Goal: Information Seeking & Learning: Learn about a topic

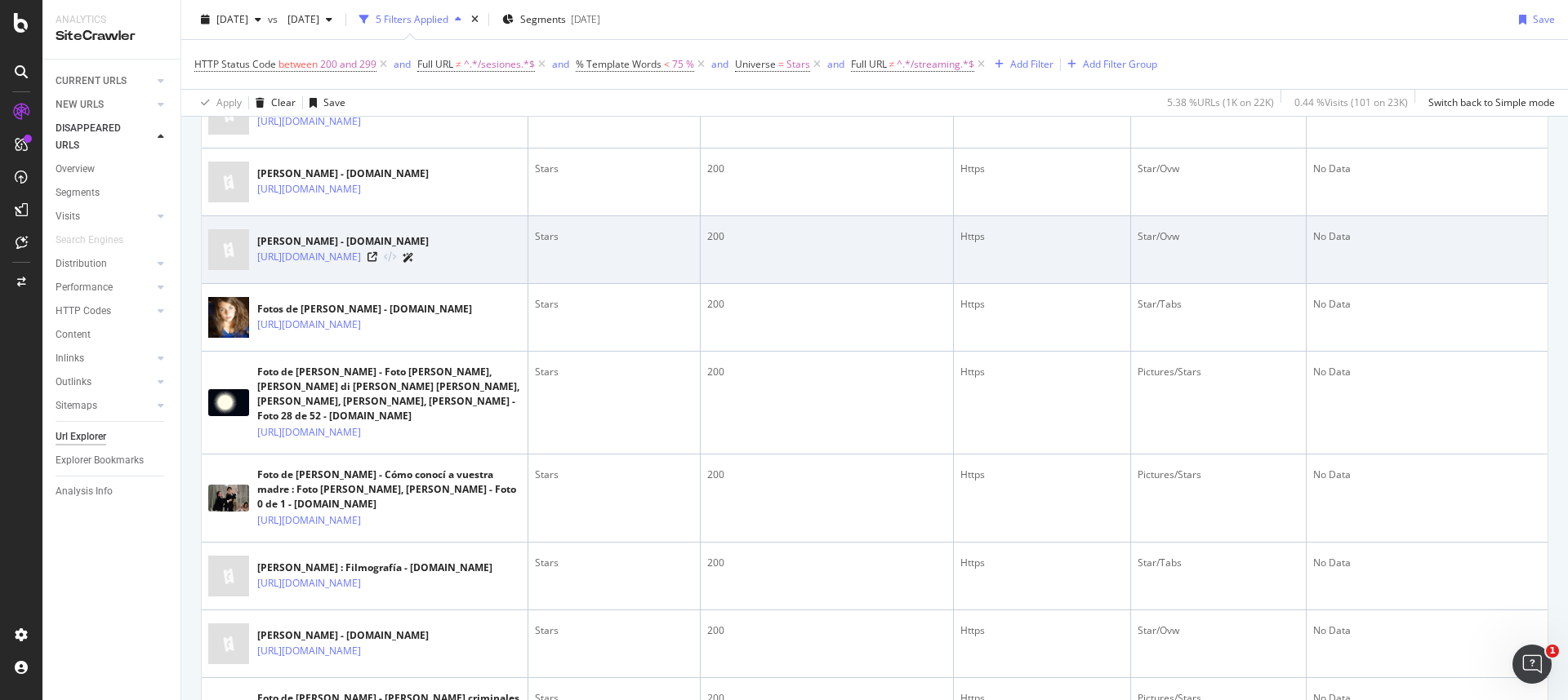
scroll to position [1793, 0]
click at [377, 260] on icon at bounding box center [371, 255] width 10 height 10
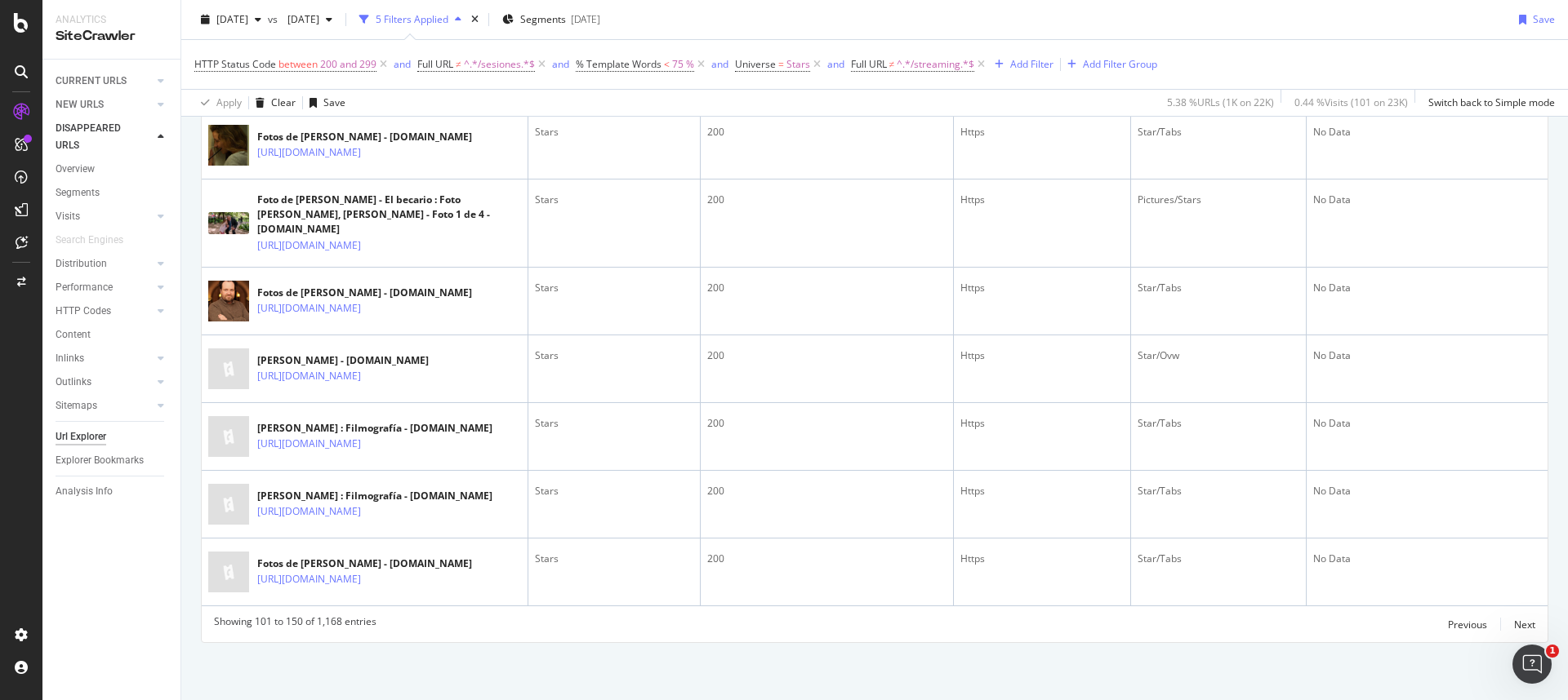
scroll to position [3996, 0]
click at [1449, 629] on div "Previous" at bounding box center [1467, 625] width 39 height 14
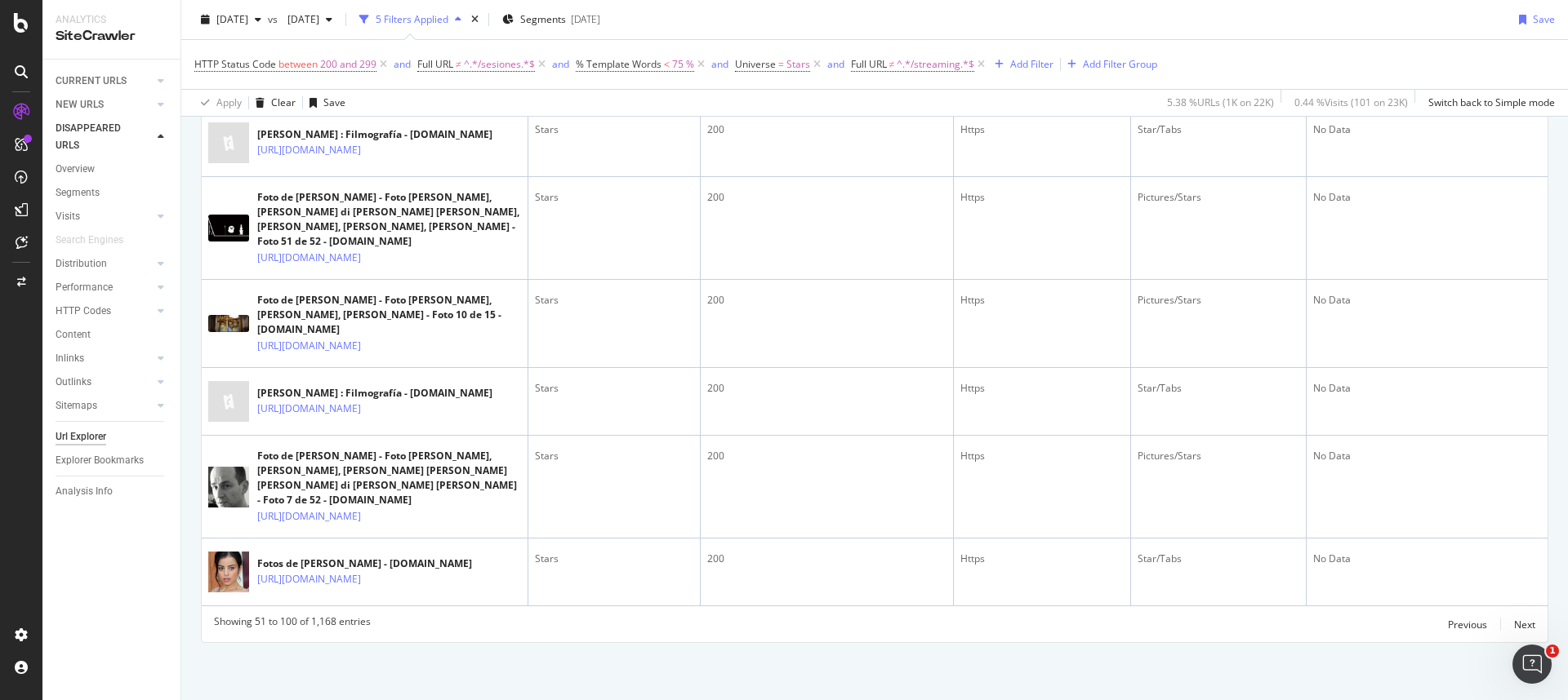
scroll to position [3964, 0]
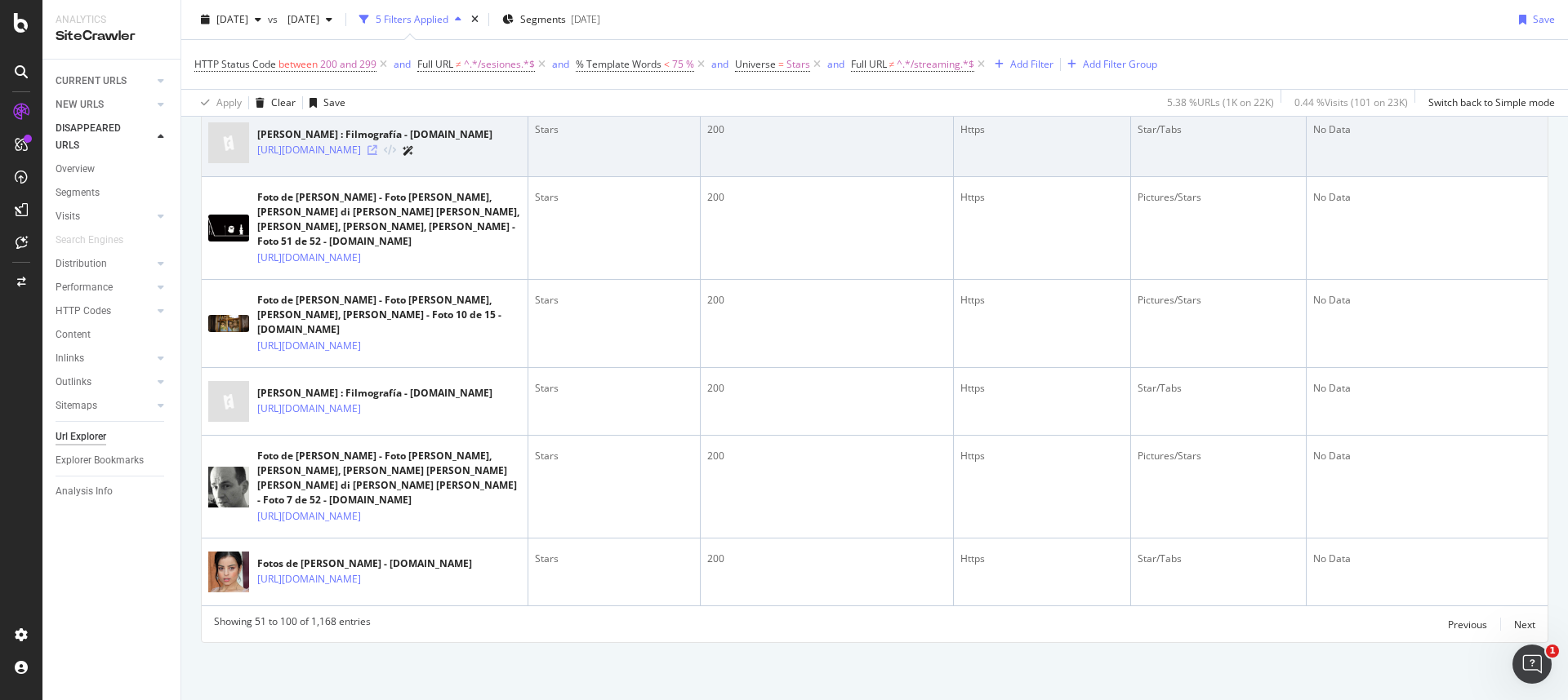
click at [377, 155] on icon at bounding box center [371, 150] width 10 height 10
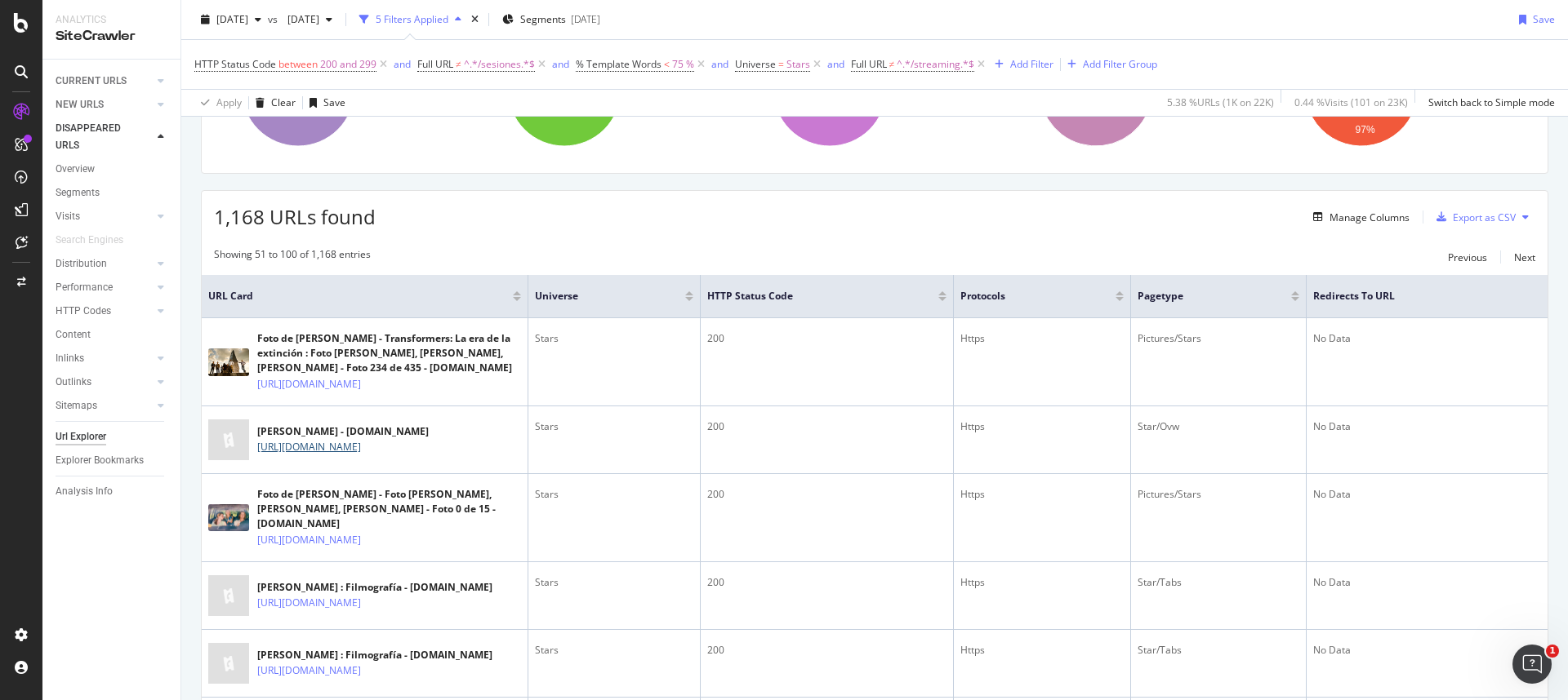
scroll to position [0, 0]
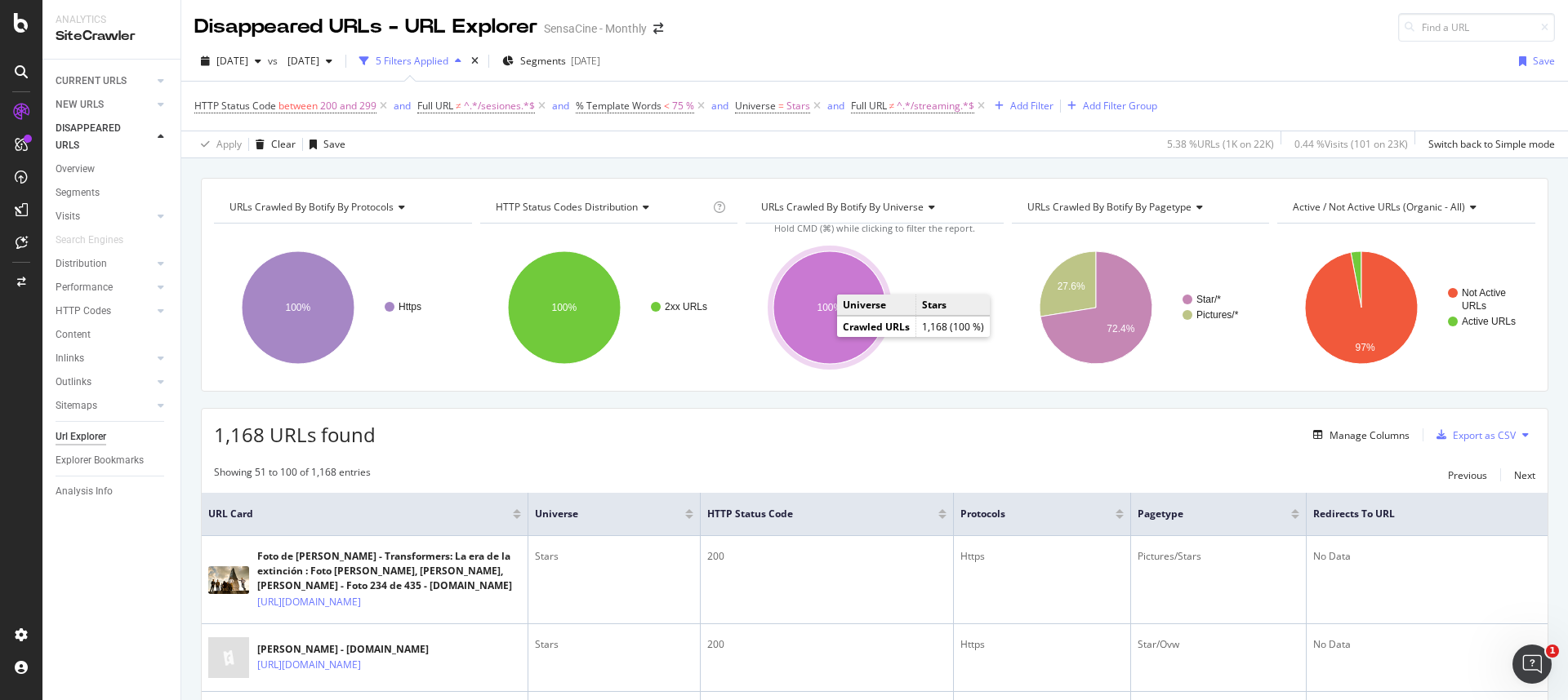
click at [813, 331] on ellipse "A chart." at bounding box center [829, 307] width 113 height 112
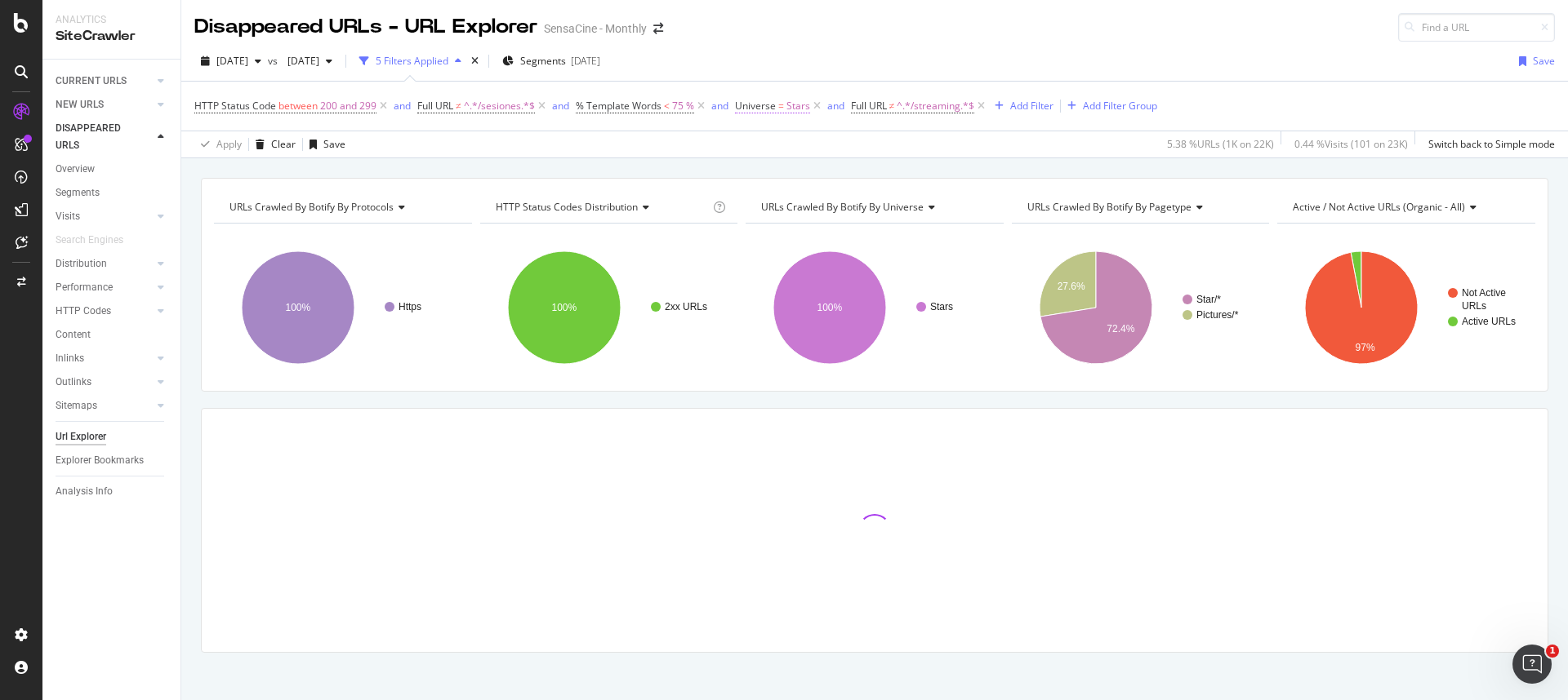
click at [773, 107] on span "Universe" at bounding box center [755, 106] width 41 height 14
click at [777, 145] on icon at bounding box center [781, 144] width 11 height 10
click at [779, 198] on span "Not Equal" at bounding box center [779, 200] width 44 height 14
click at [921, 247] on button "Apply" at bounding box center [906, 239] width 48 height 16
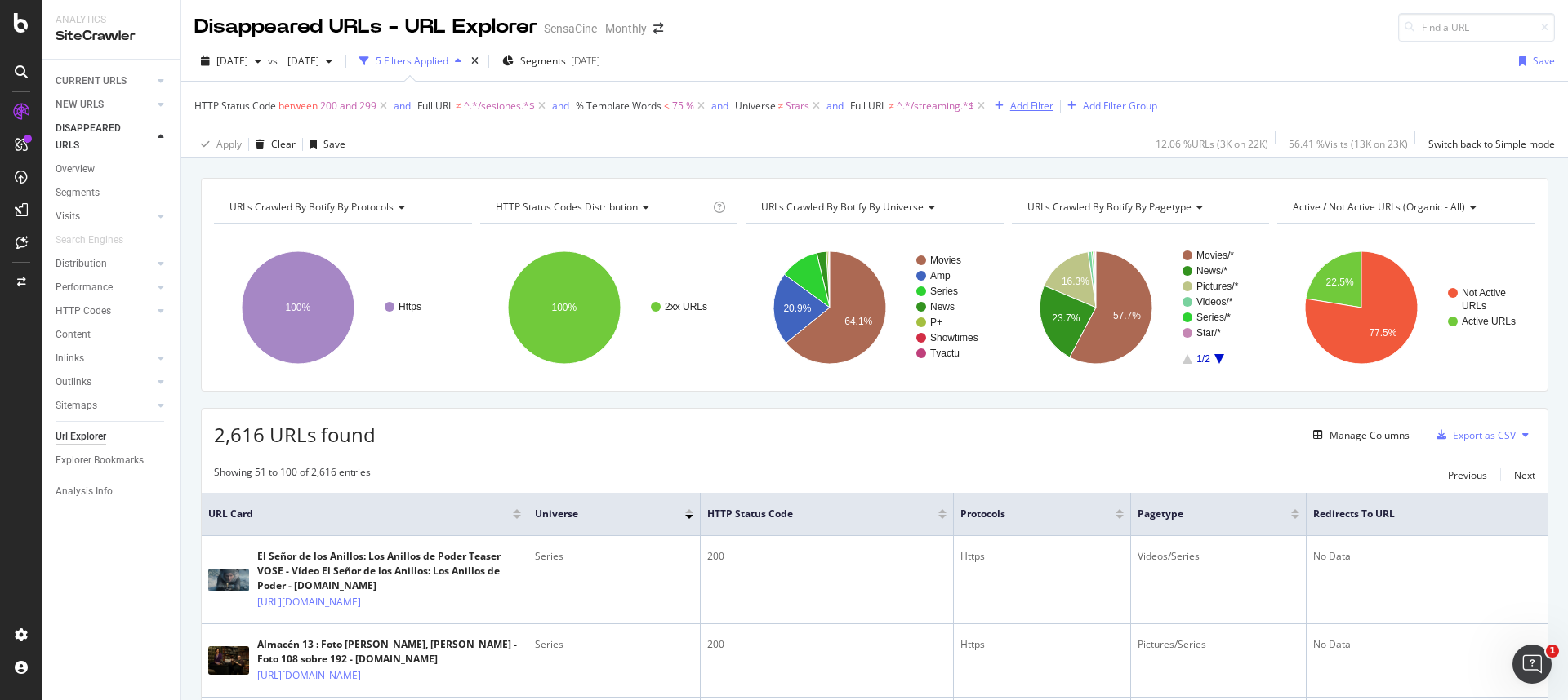
click at [1010, 101] on div "Add Filter" at bounding box center [1032, 106] width 43 height 14
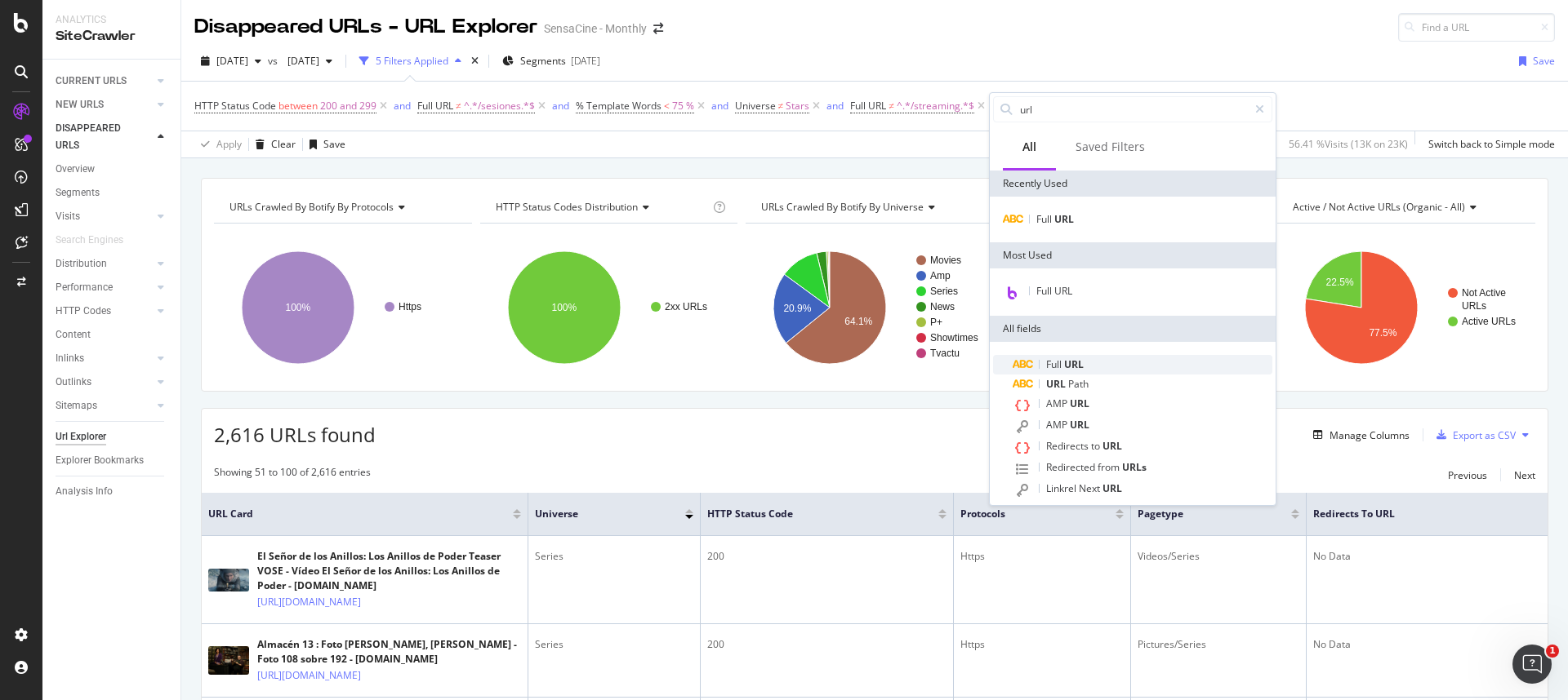
click at [1091, 363] on div "Full URL" at bounding box center [1142, 364] width 260 height 20
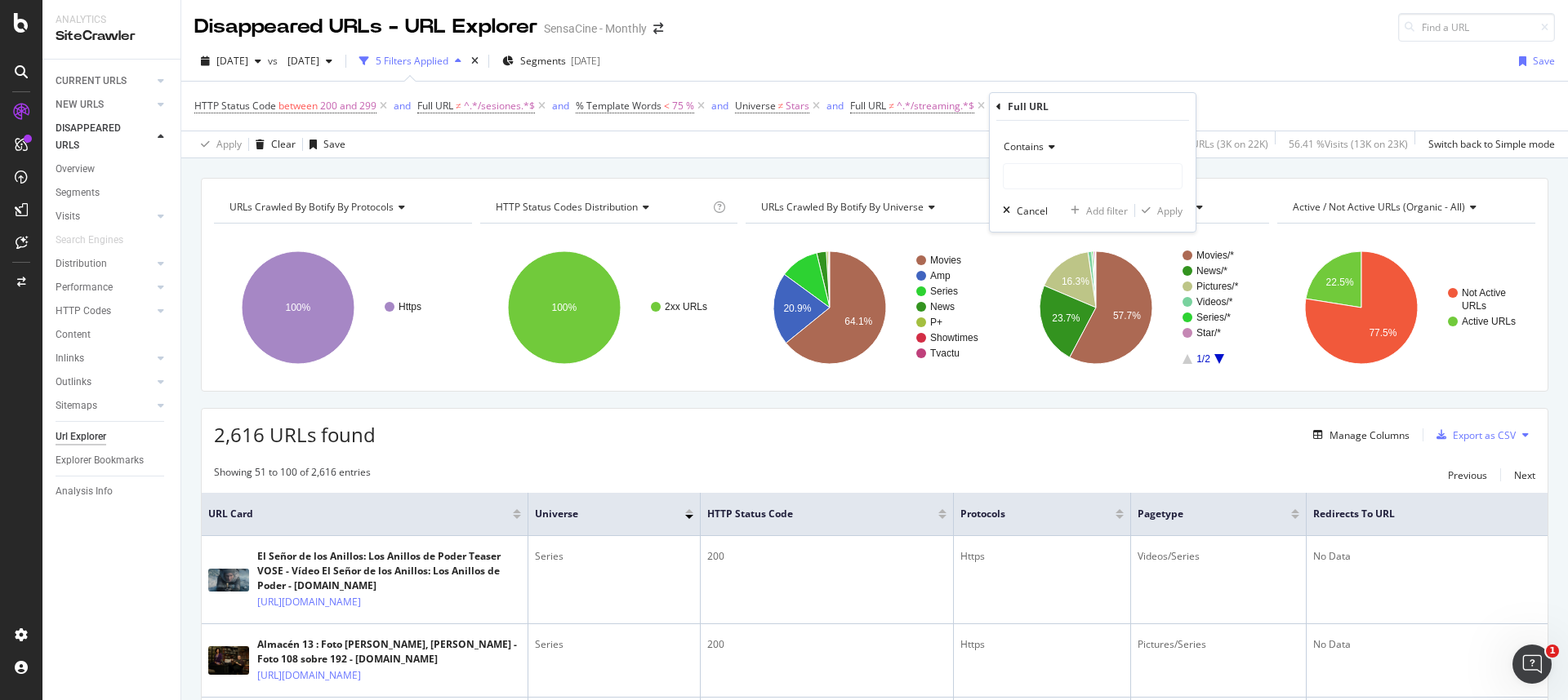
click at [1058, 149] on div "Contains" at bounding box center [1092, 147] width 179 height 26
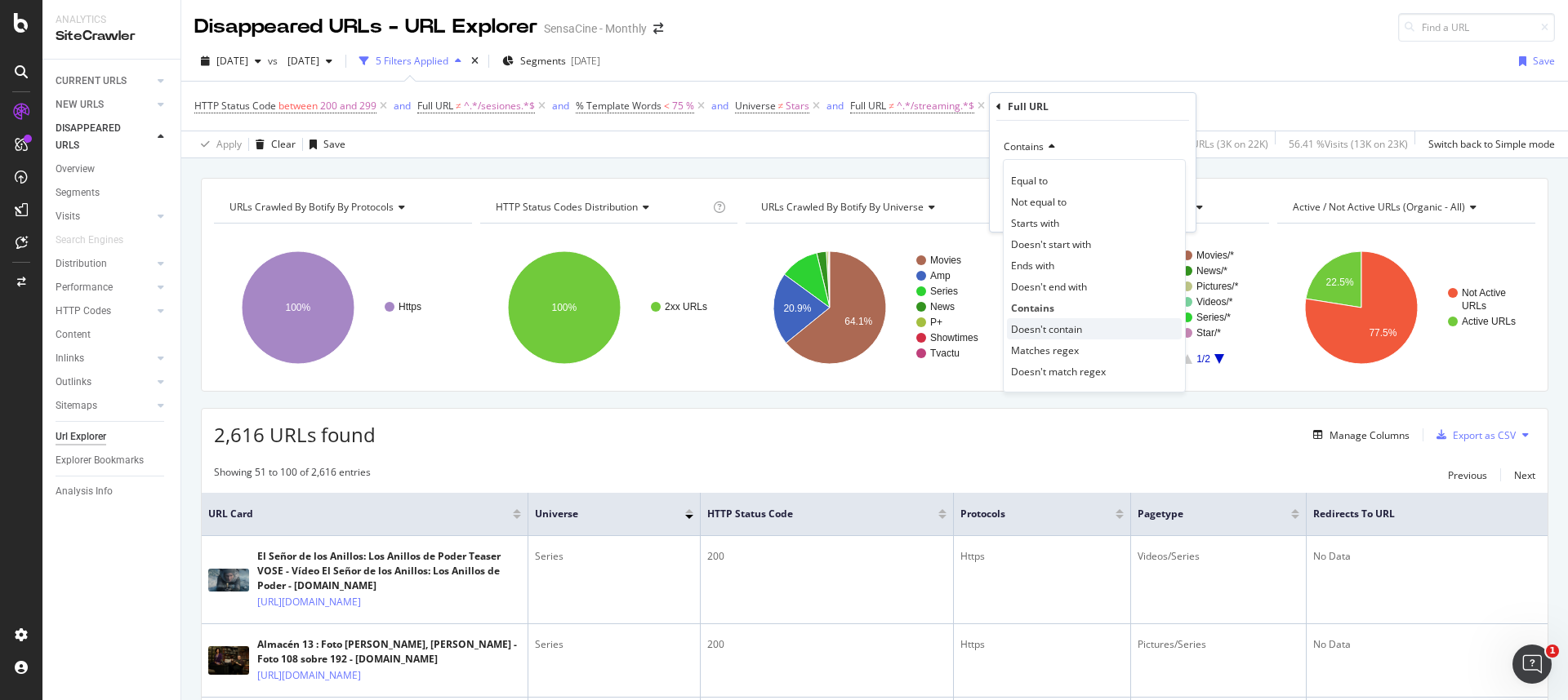
click at [1055, 337] on div "Doesn't contain" at bounding box center [1094, 329] width 175 height 22
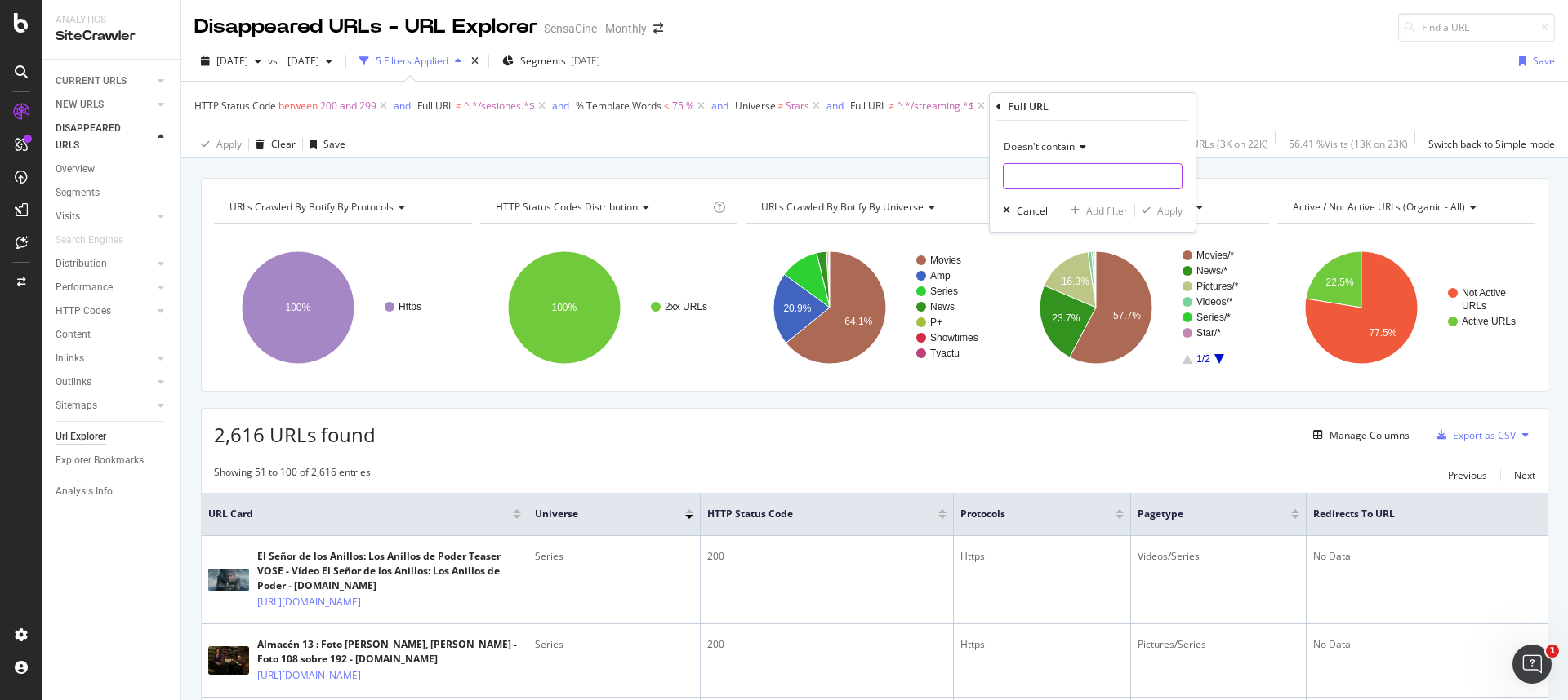
click at [1039, 176] on input "text" at bounding box center [1093, 177] width 178 height 26
type input "cmediafile"
click at [1020, 107] on div "Add Filter" at bounding box center [1032, 106] width 43 height 14
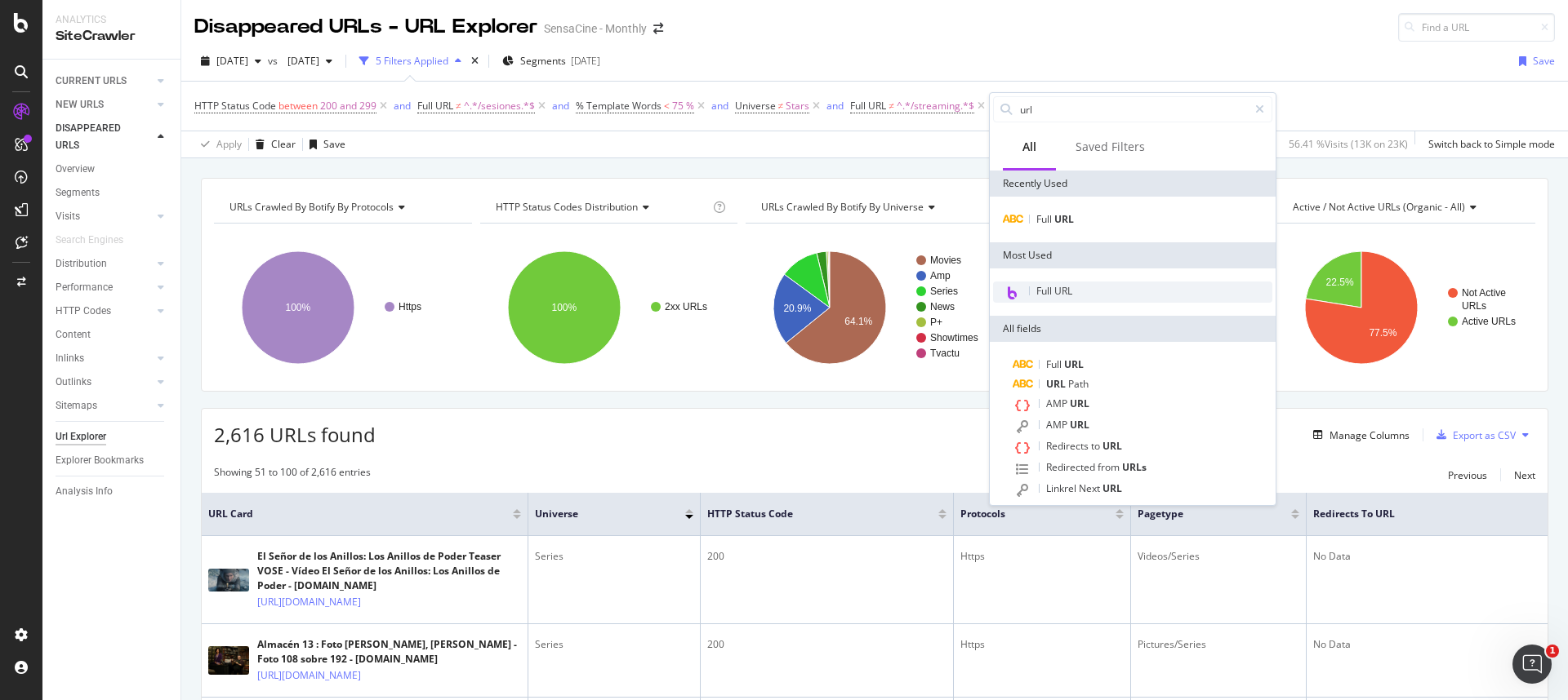
click at [1052, 297] on span "Full URL" at bounding box center [1054, 291] width 35 height 14
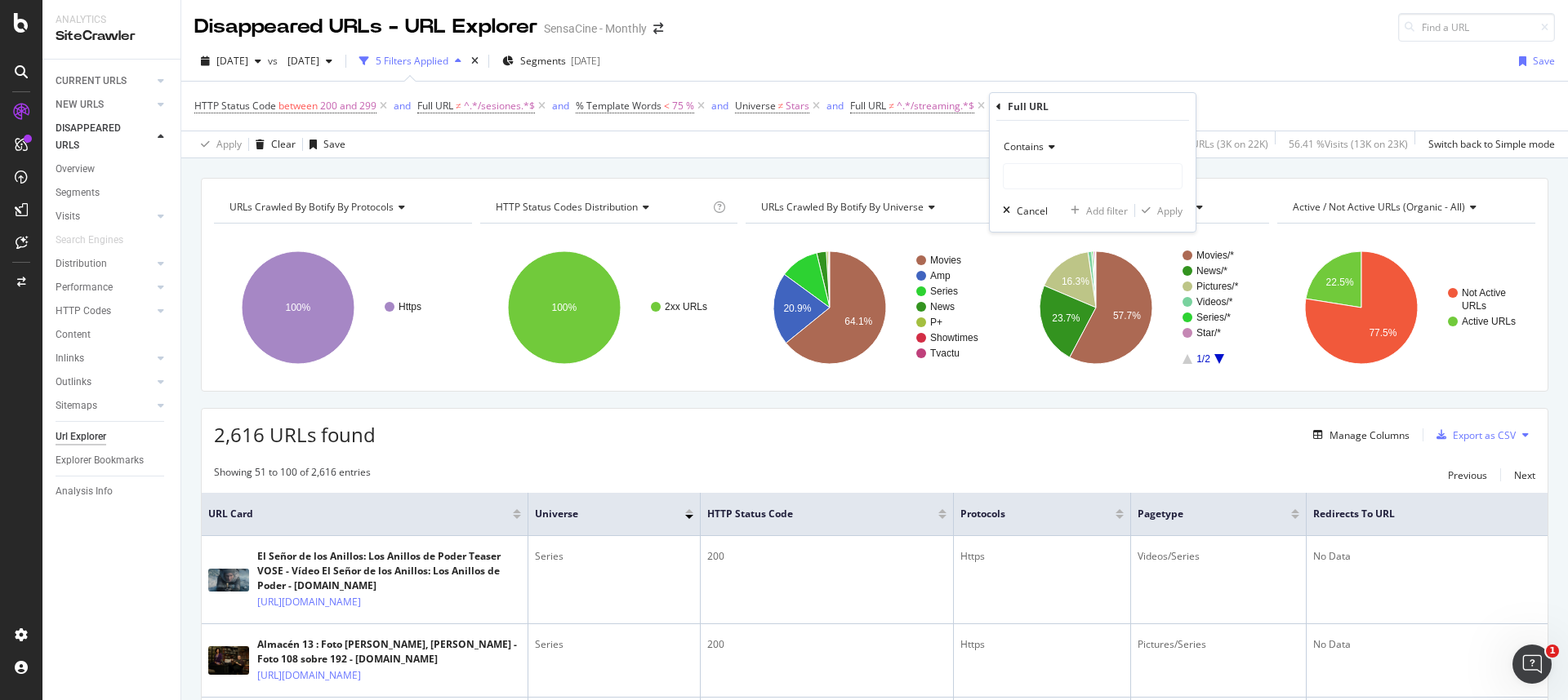
click at [1044, 139] on div "Contains" at bounding box center [1092, 147] width 179 height 26
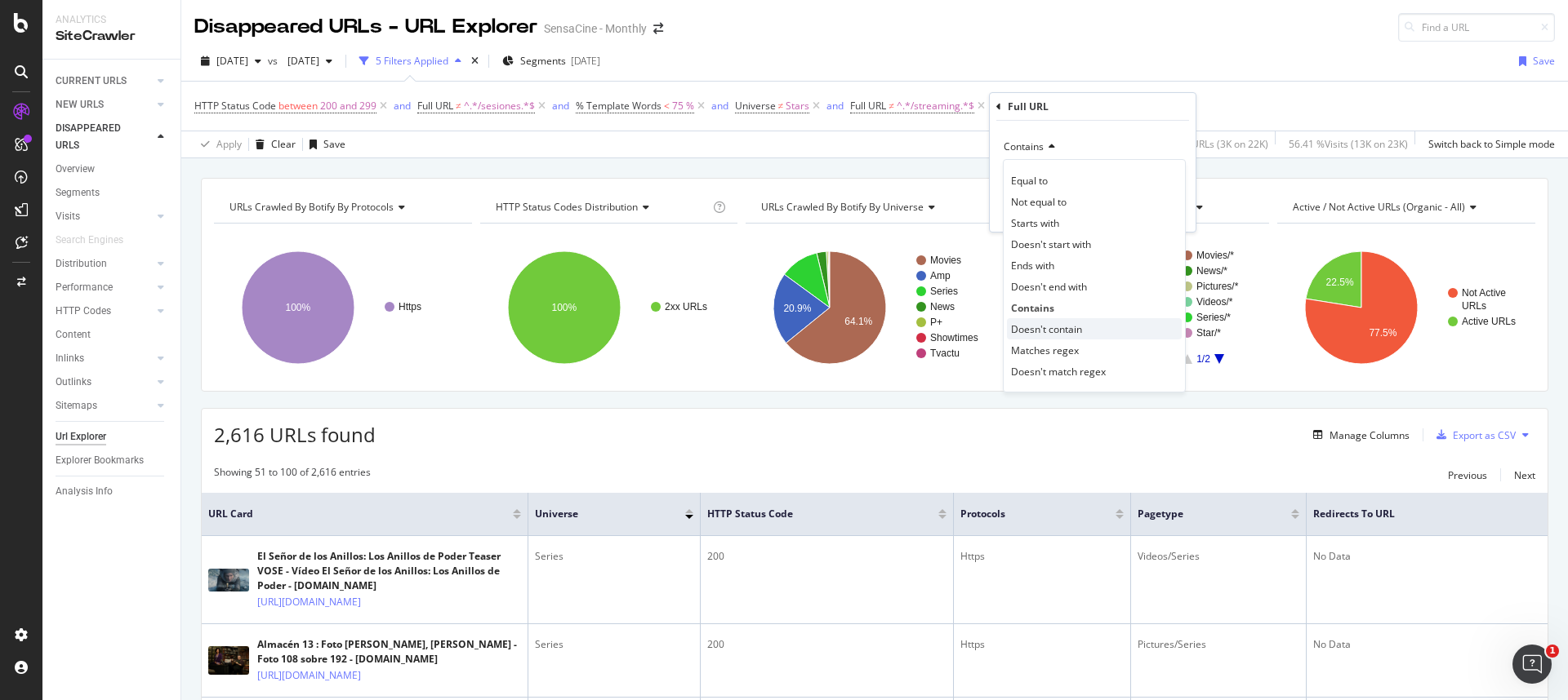
click at [1052, 329] on span "Doesn't contain" at bounding box center [1047, 330] width 71 height 14
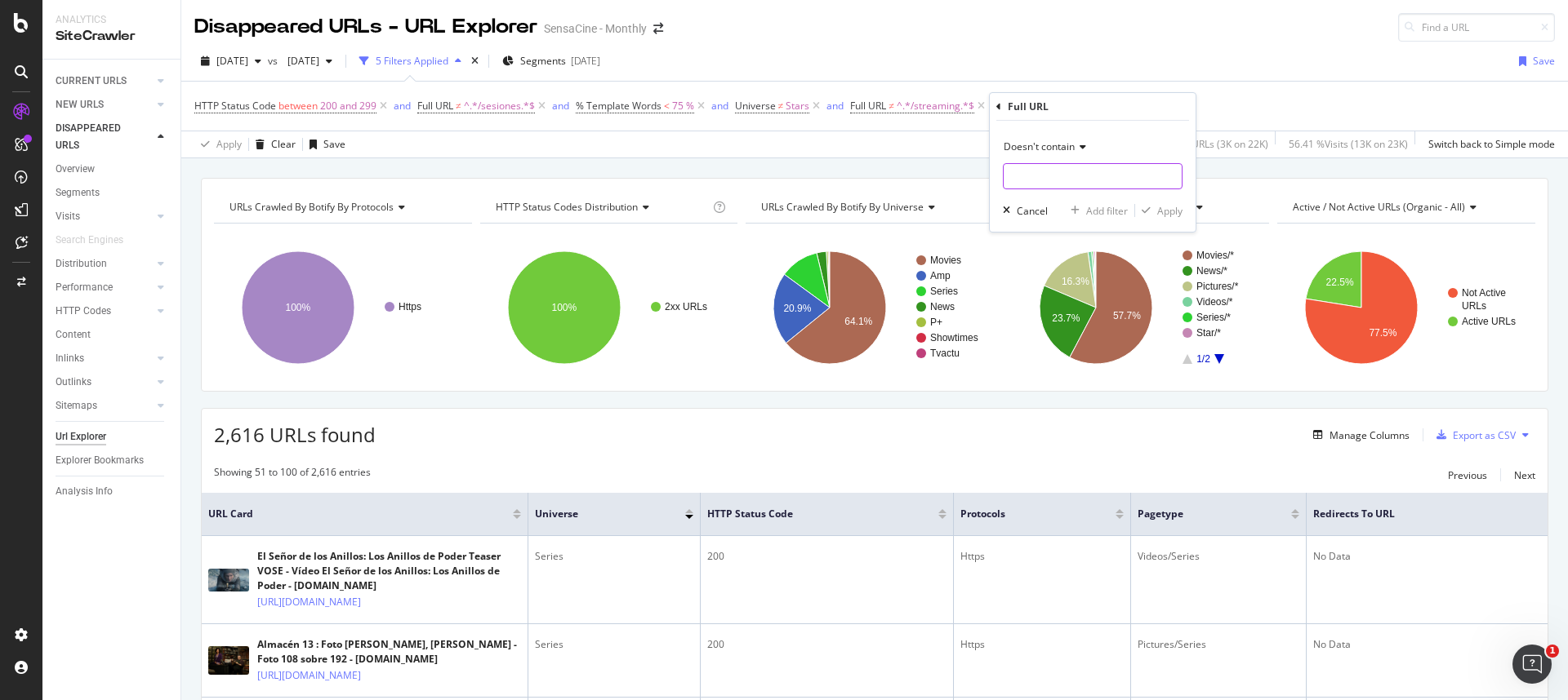
click at [1047, 169] on input "text" at bounding box center [1093, 177] width 178 height 26
type input "cmediafile"
click at [1156, 213] on div "button" at bounding box center [1145, 210] width 22 height 10
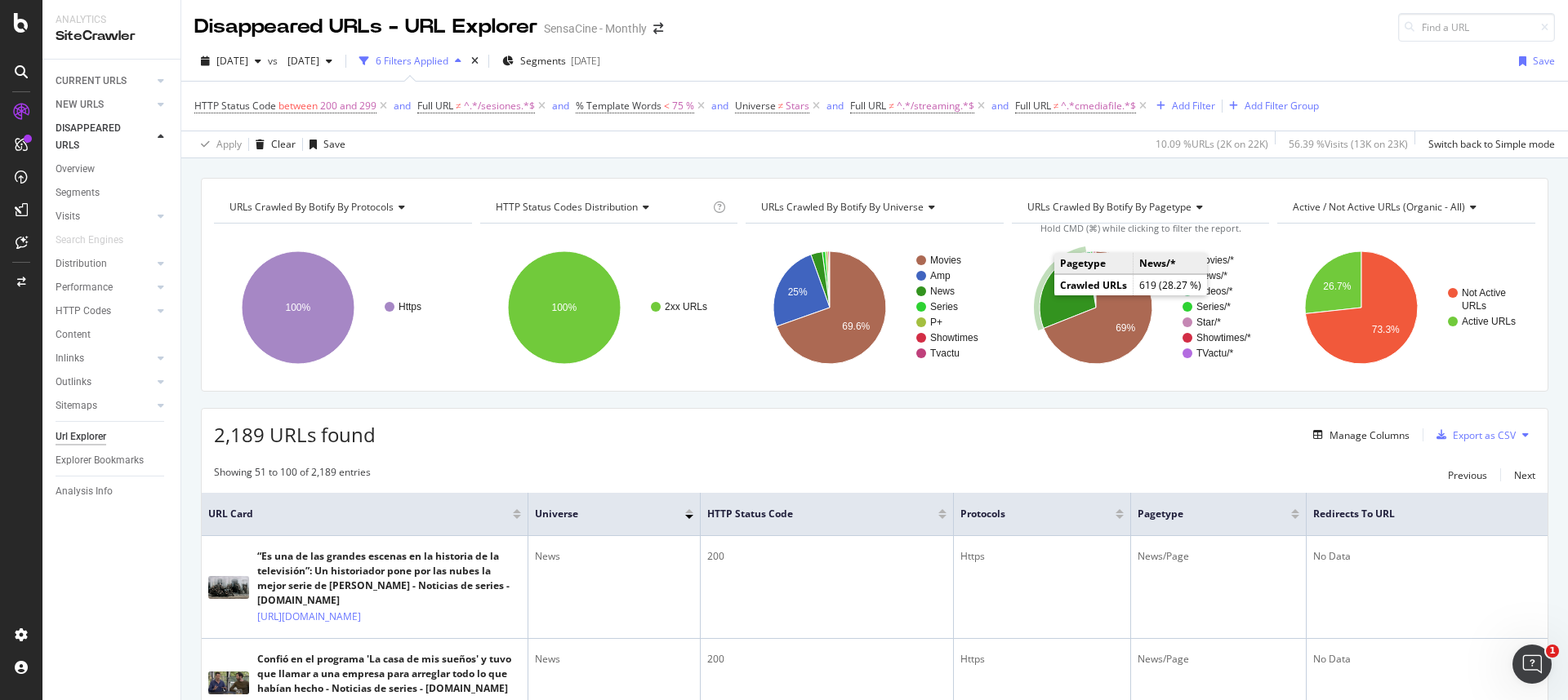
click at [1055, 296] on text "28.3%" at bounding box center [1068, 292] width 28 height 11
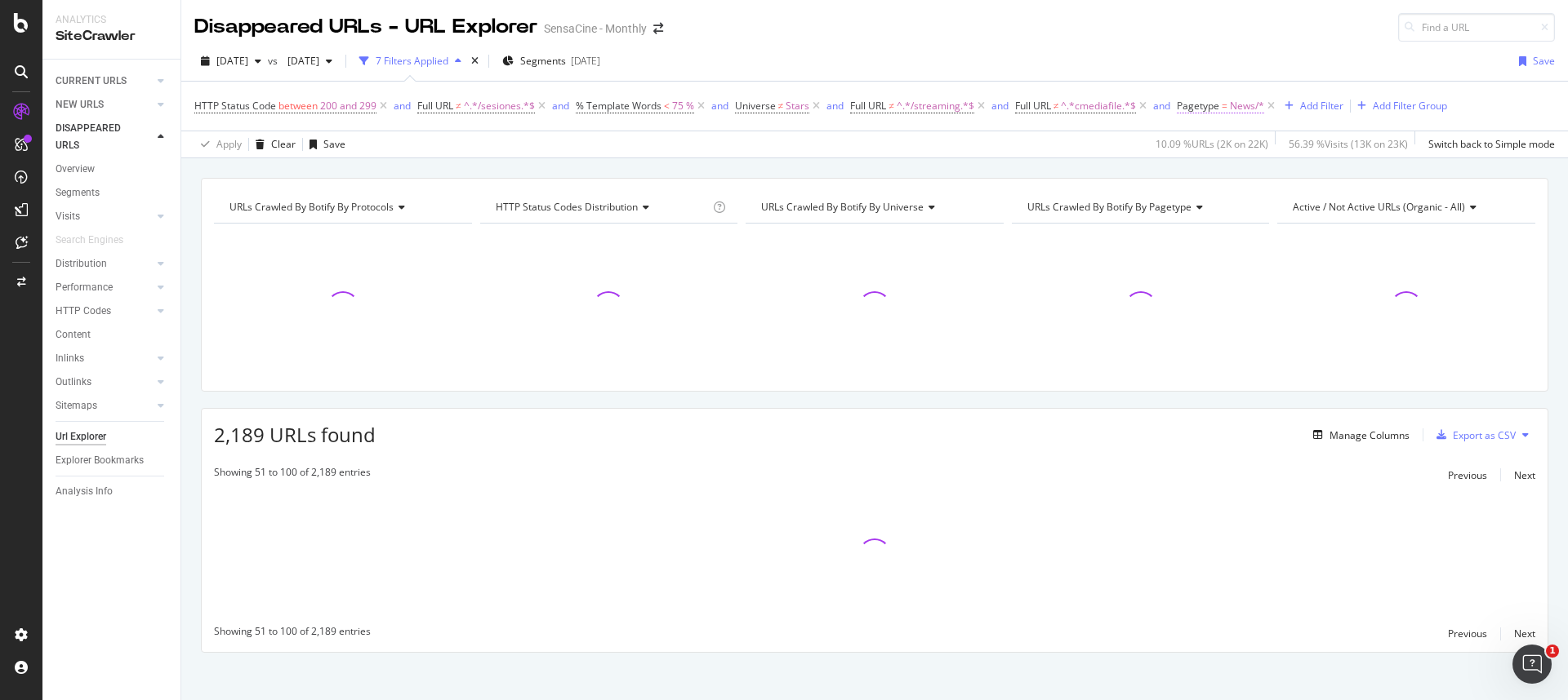
click at [1226, 107] on span "=" at bounding box center [1224, 106] width 6 height 14
click at [1228, 146] on icon at bounding box center [1224, 144] width 11 height 10
click at [1228, 189] on div "Not Equal" at bounding box center [1285, 199] width 175 height 22
click at [1350, 238] on div "Apply" at bounding box center [1359, 240] width 25 height 14
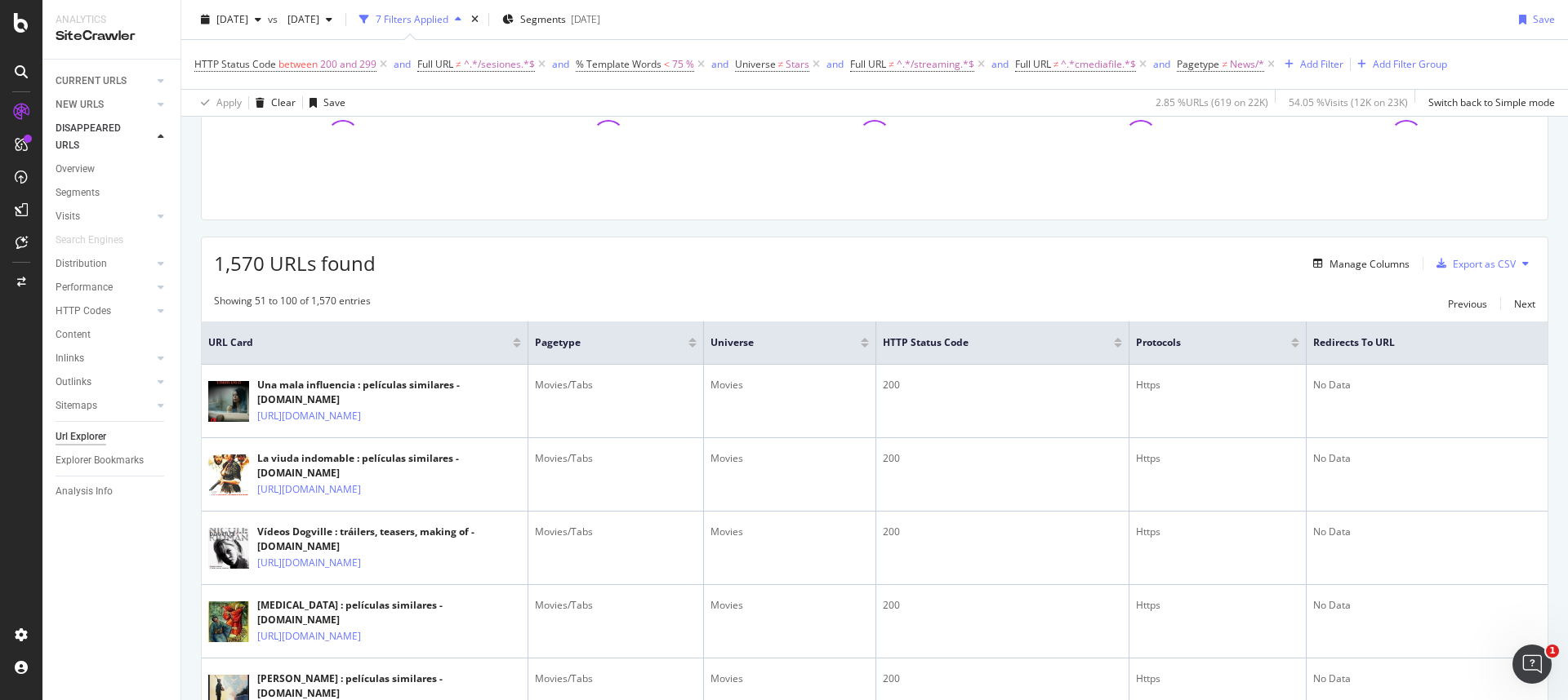
scroll to position [241, 0]
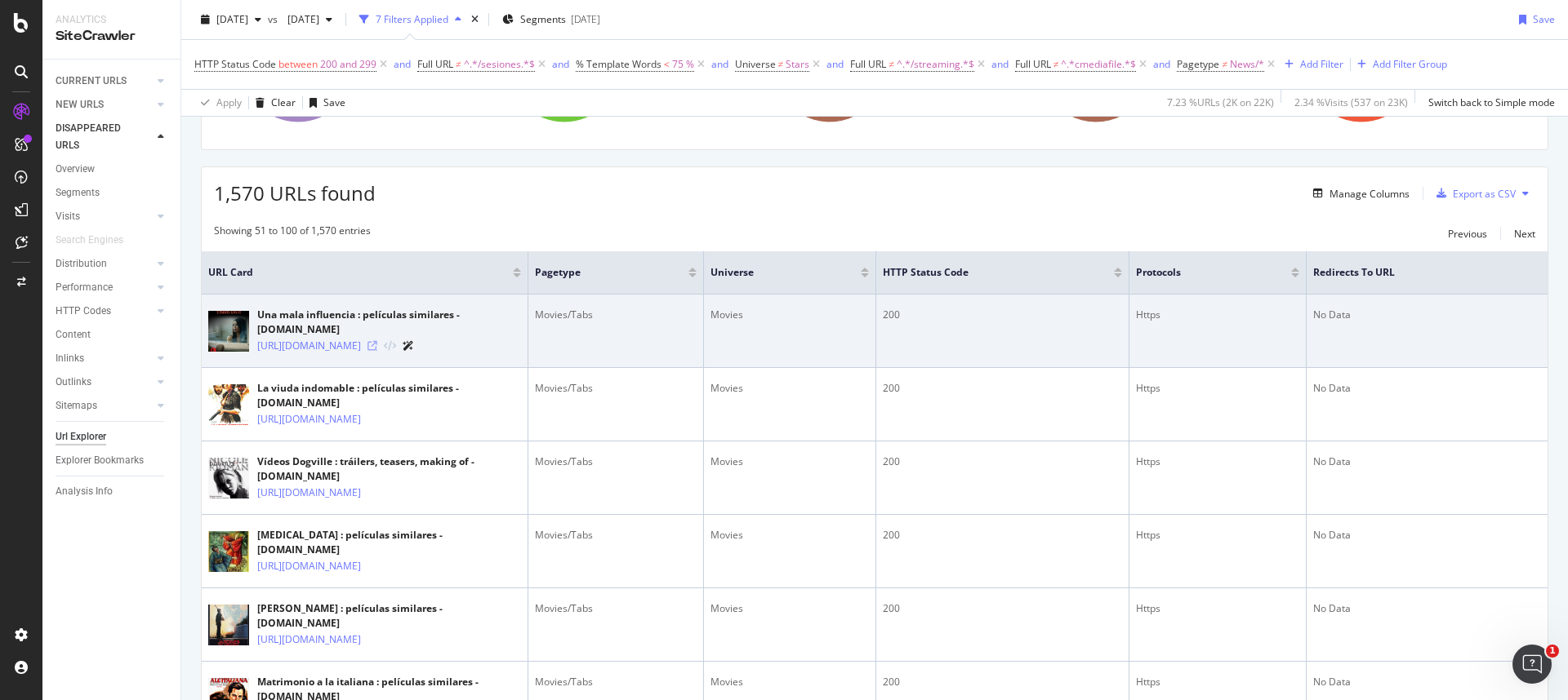
click at [377, 351] on icon at bounding box center [371, 345] width 10 height 10
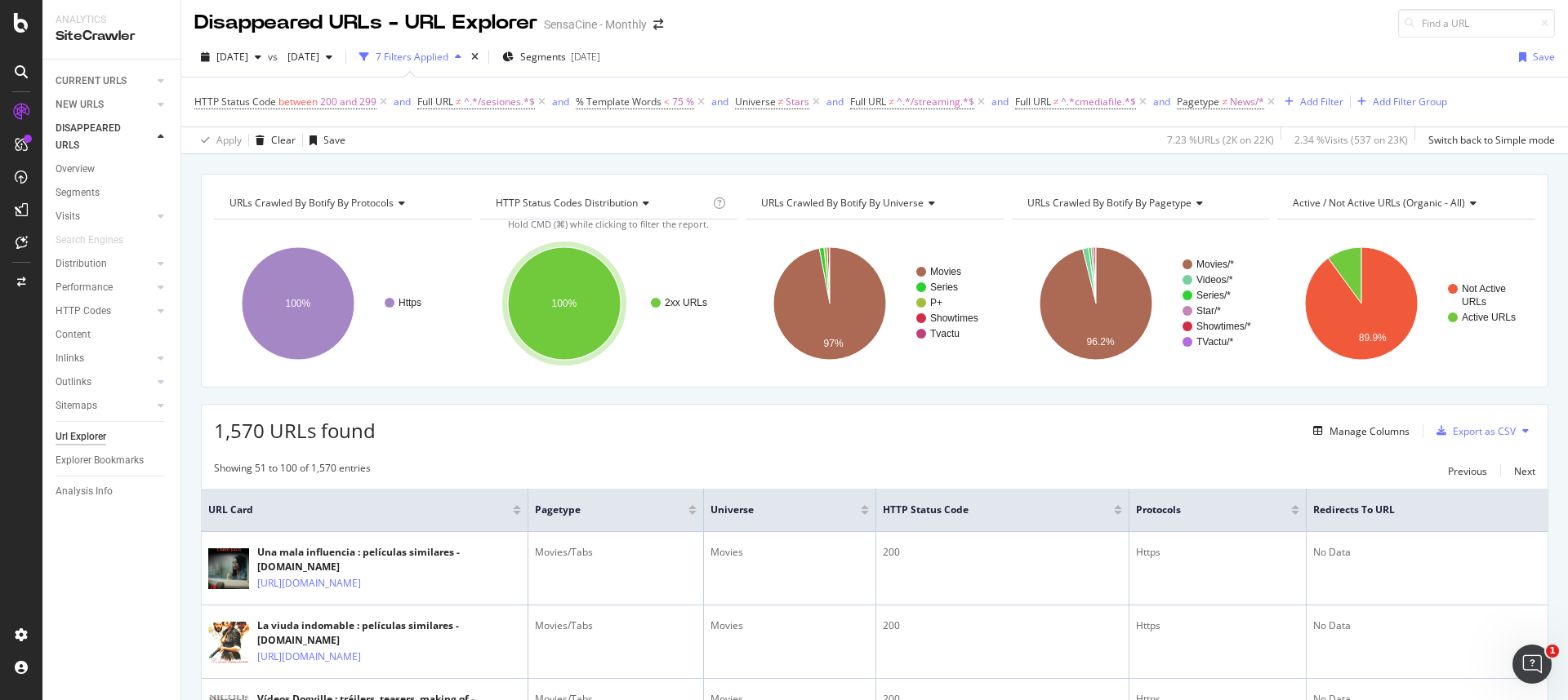
scroll to position [0, 0]
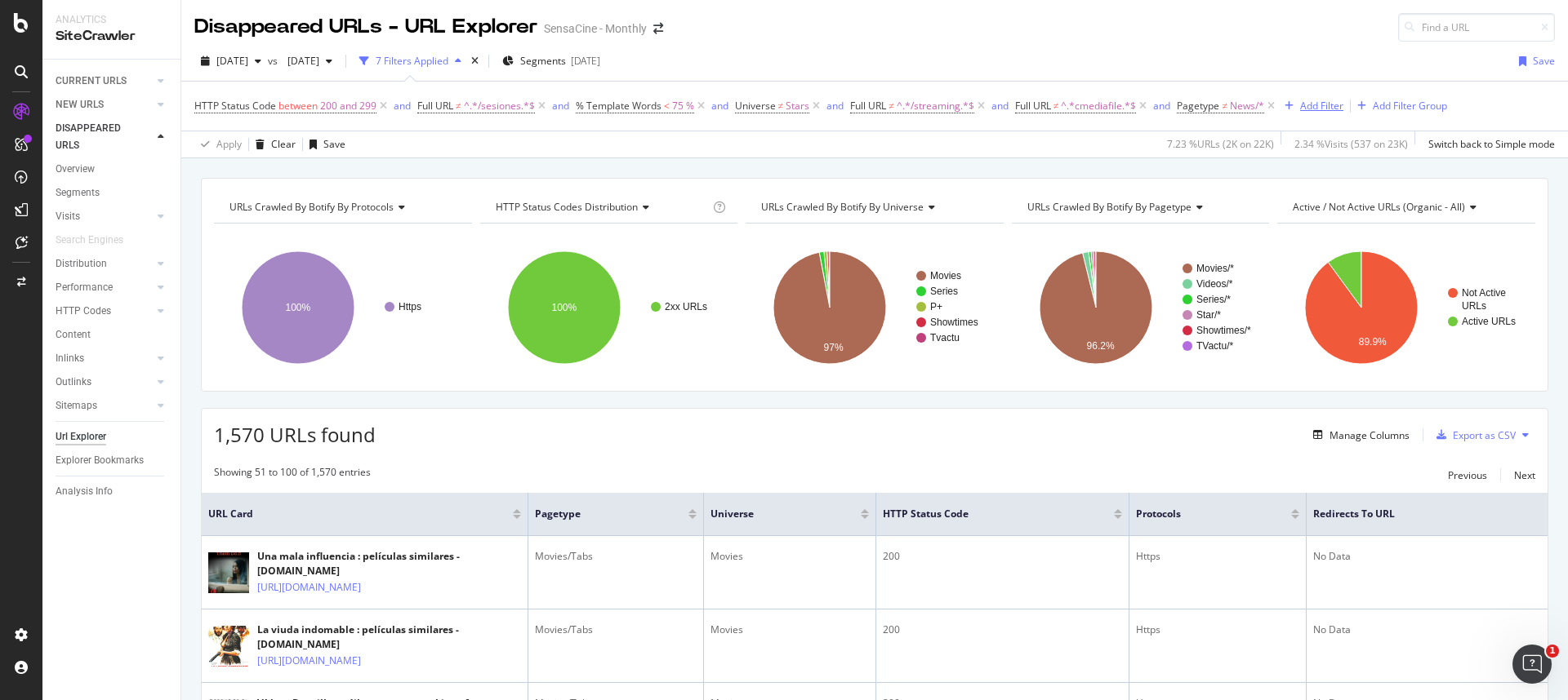
click at [1311, 107] on div "Add Filter" at bounding box center [1321, 106] width 43 height 14
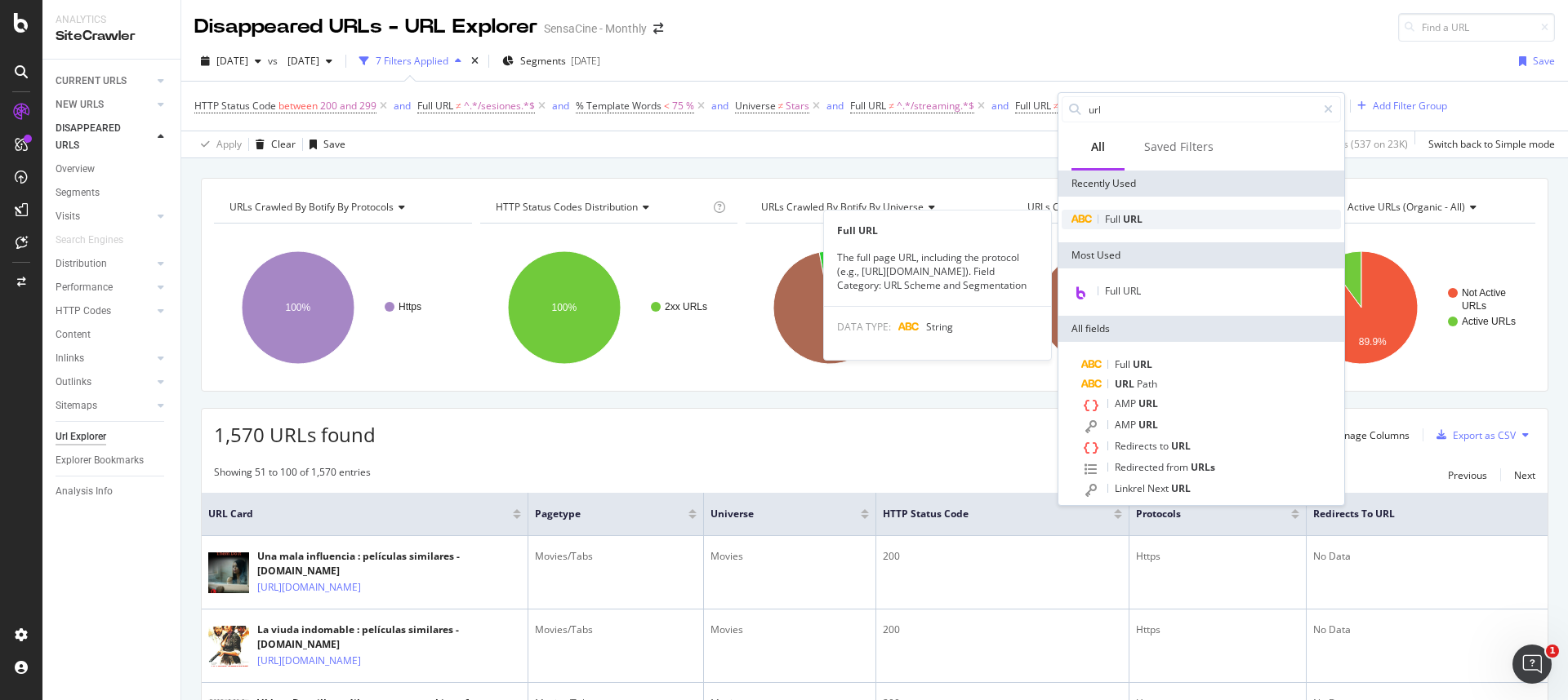
click at [1105, 213] on span "Full" at bounding box center [1113, 219] width 18 height 14
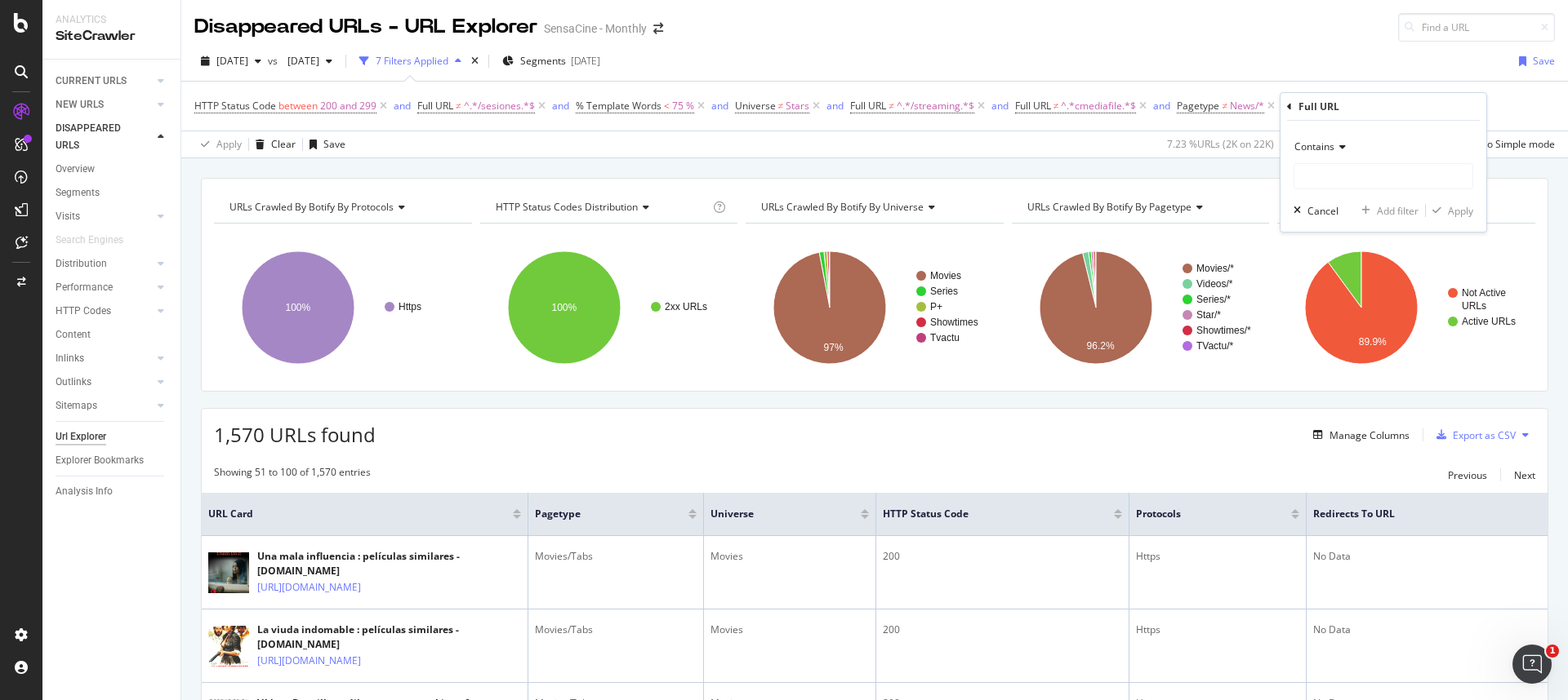
click at [1347, 144] on div "Contains" at bounding box center [1383, 147] width 179 height 26
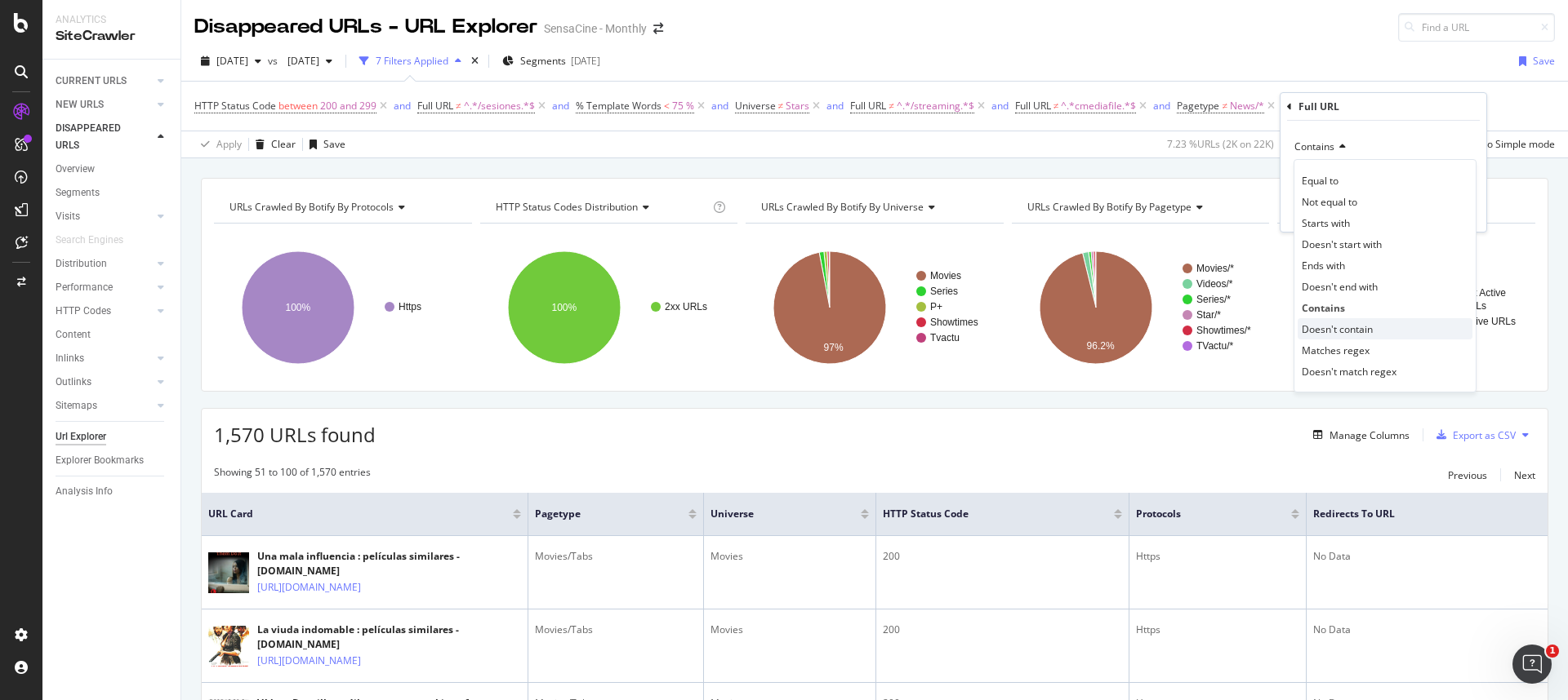
click at [1322, 324] on span "Doesn't contain" at bounding box center [1337, 330] width 71 height 14
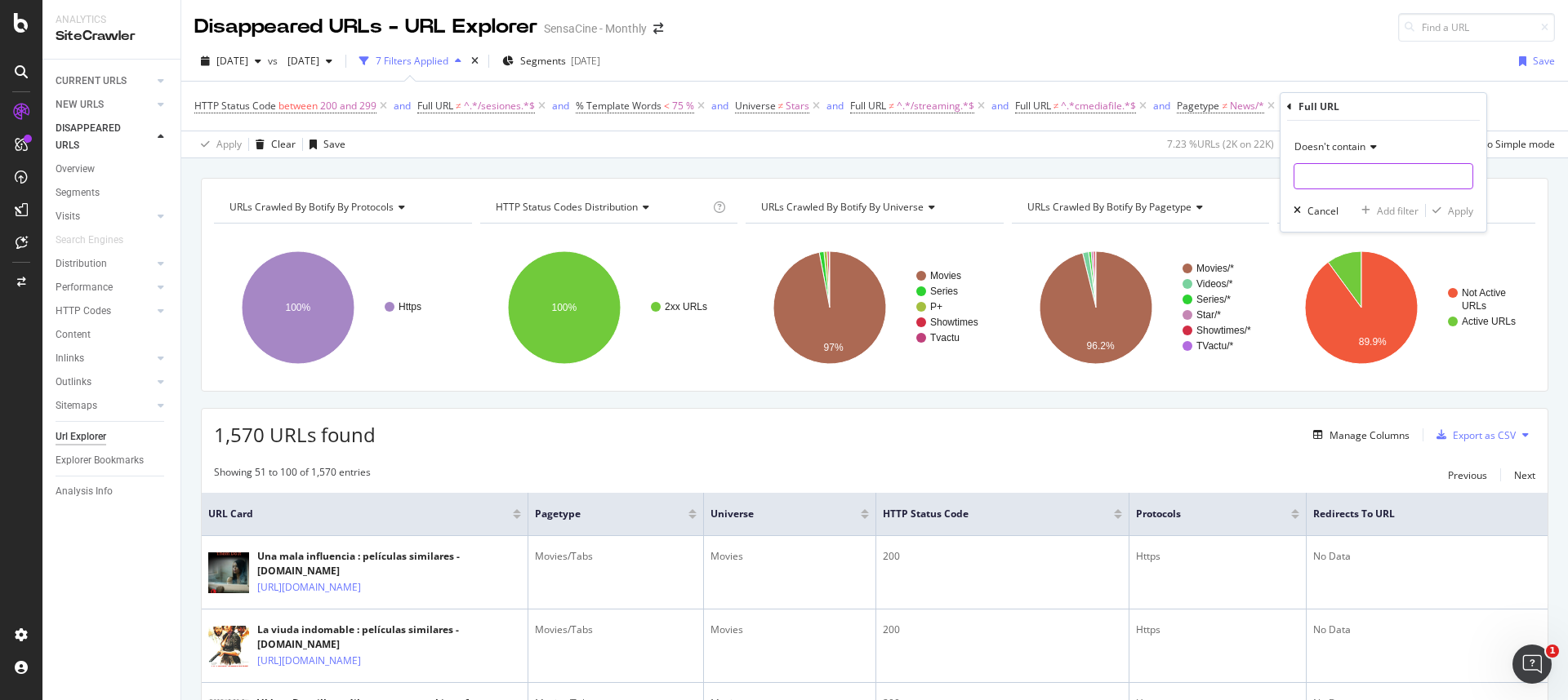
click at [1320, 164] on input "text" at bounding box center [1384, 177] width 178 height 26
type input "/similares"
click at [1456, 216] on div "Apply" at bounding box center [1460, 211] width 25 height 14
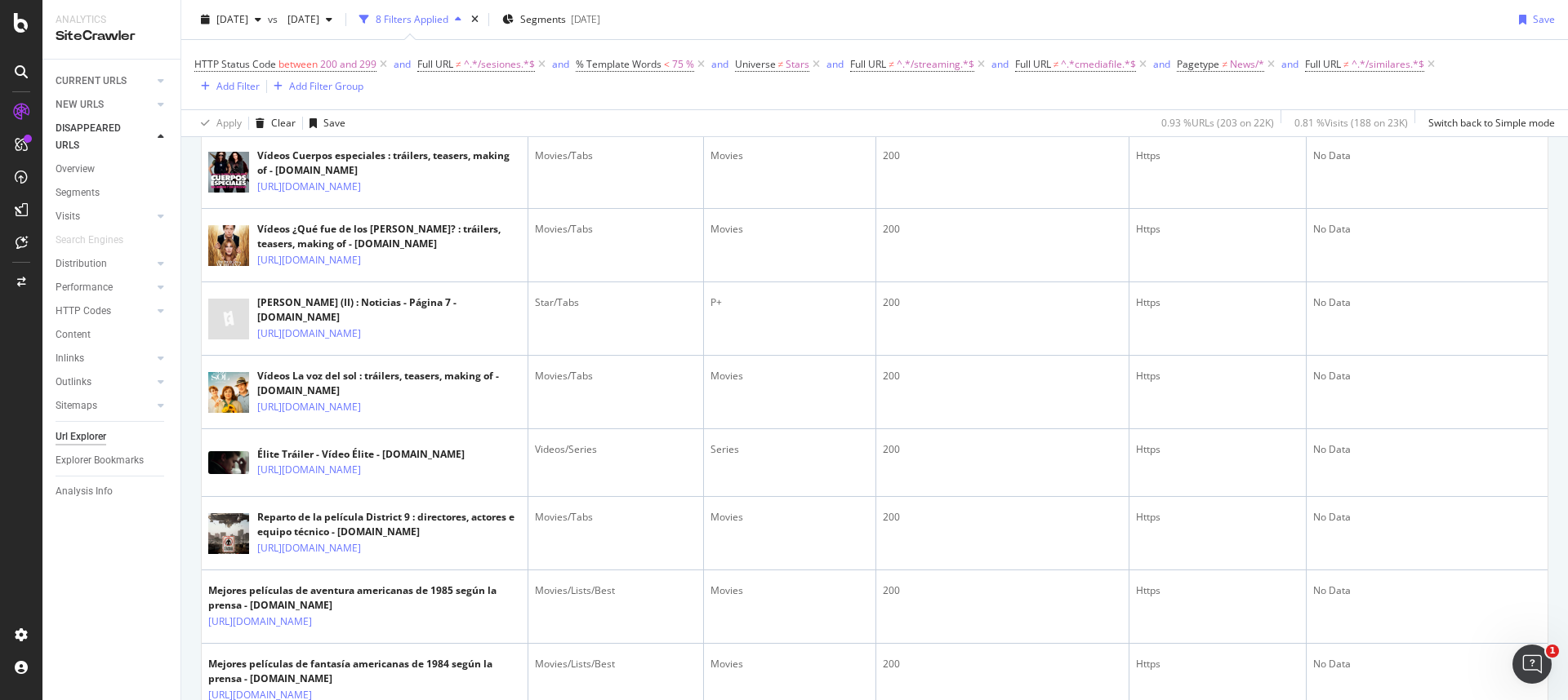
scroll to position [2193, 0]
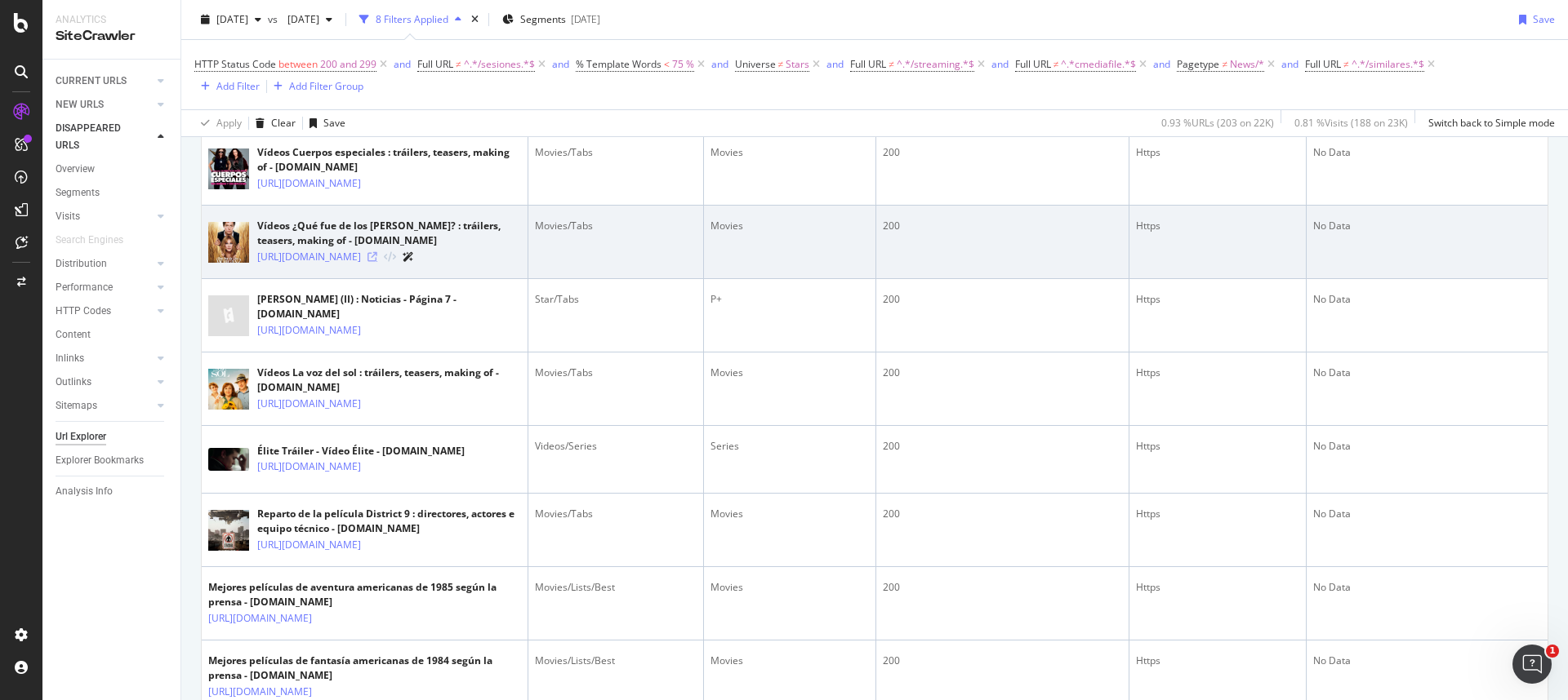
click at [377, 262] on icon at bounding box center [371, 256] width 10 height 10
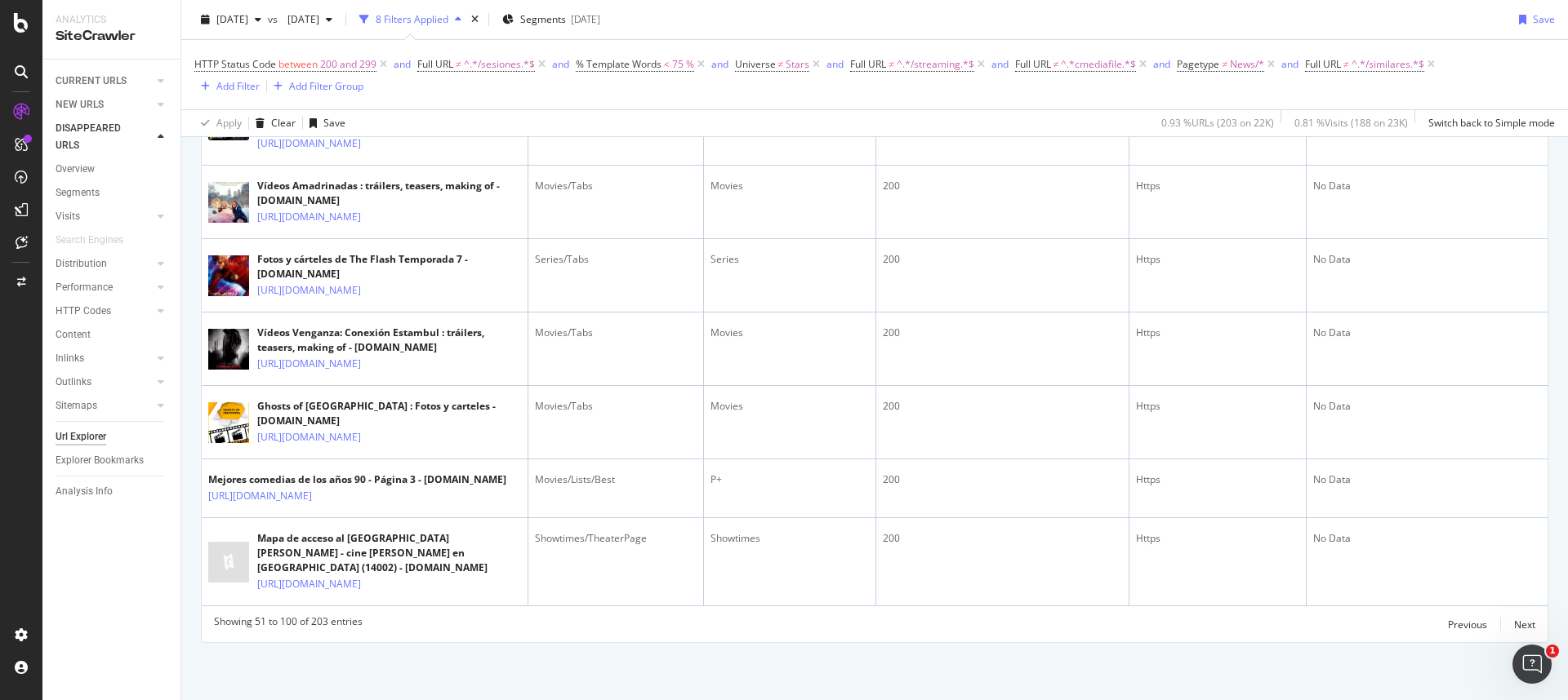
scroll to position [4280, 0]
click at [1514, 622] on div "Next" at bounding box center [1525, 625] width 22 height 14
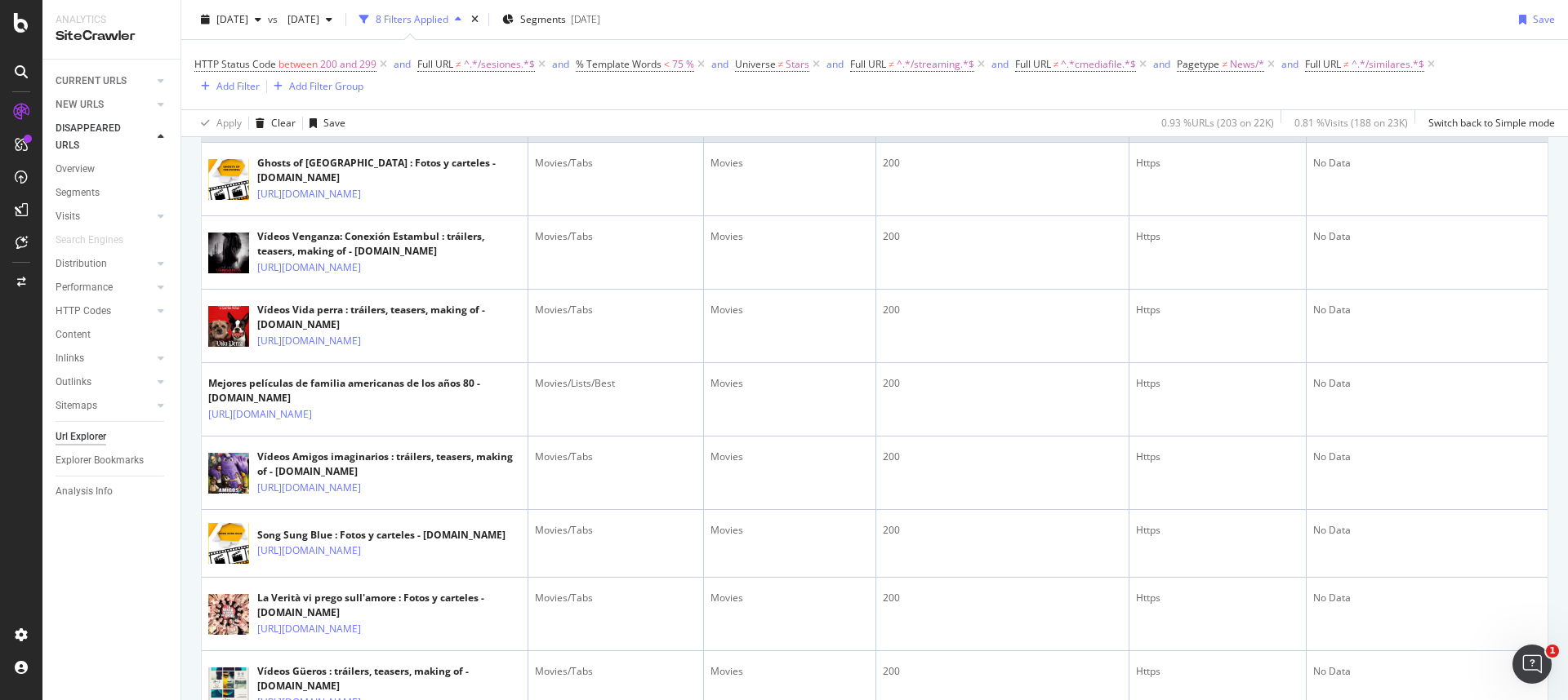
scroll to position [0, 0]
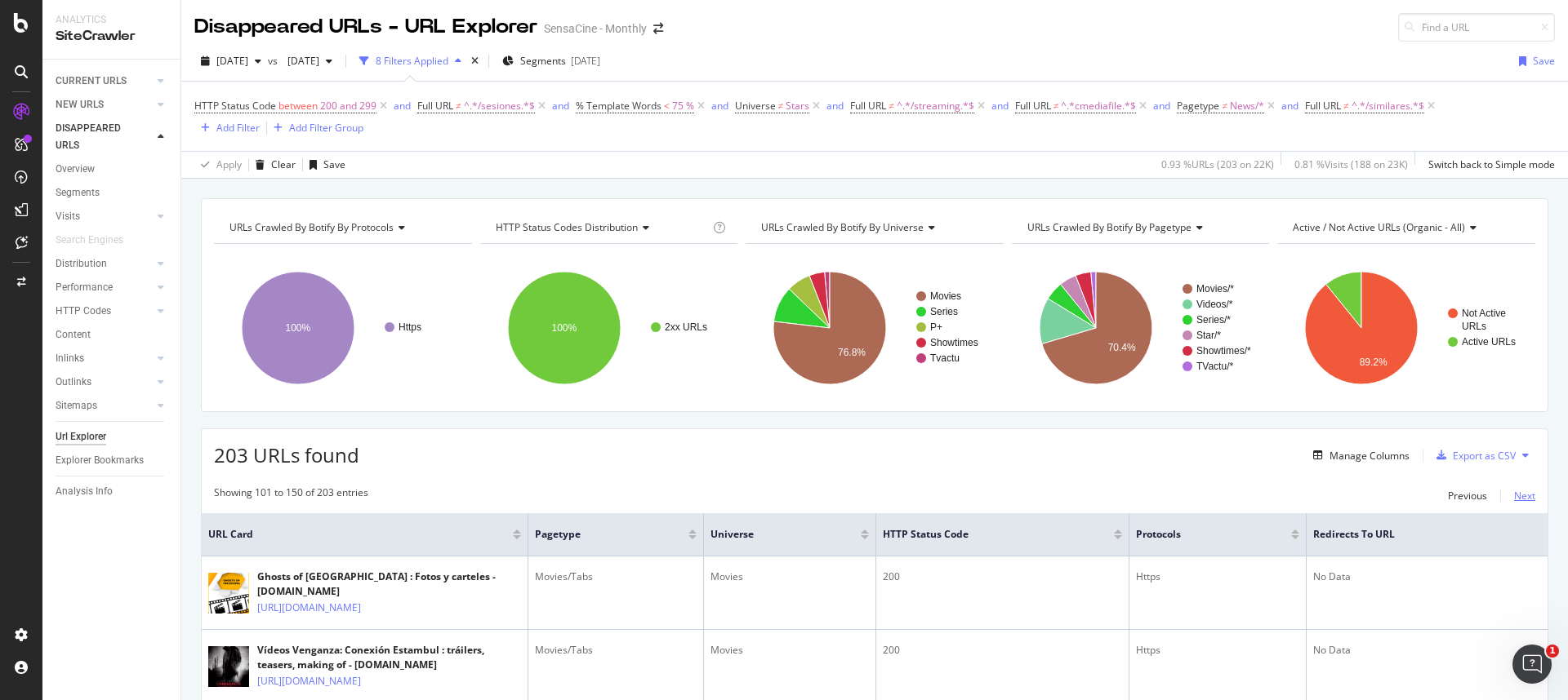
click at [1514, 494] on div "Next" at bounding box center [1525, 496] width 22 height 14
click at [279, 167] on div "Clear" at bounding box center [283, 164] width 24 height 14
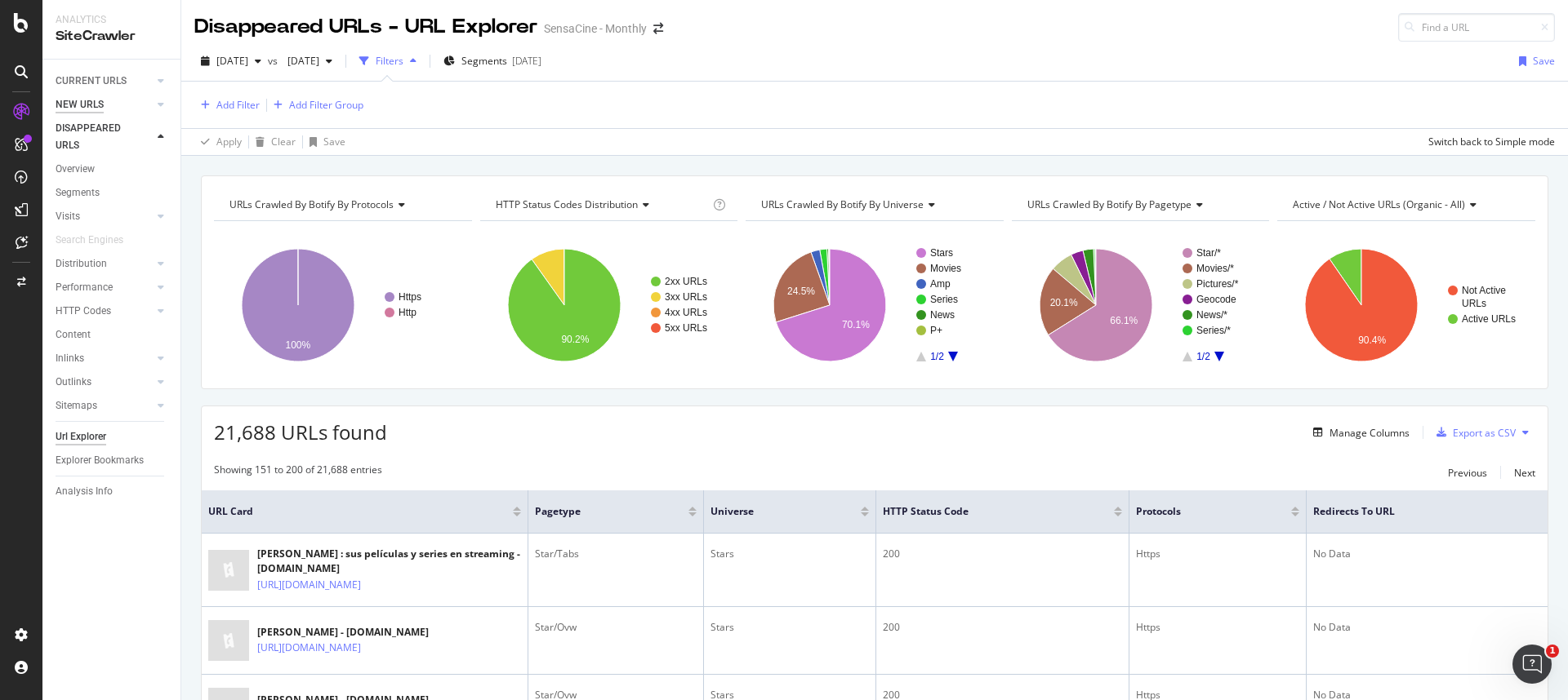
click at [74, 105] on div "NEW URLS" at bounding box center [80, 105] width 48 height 17
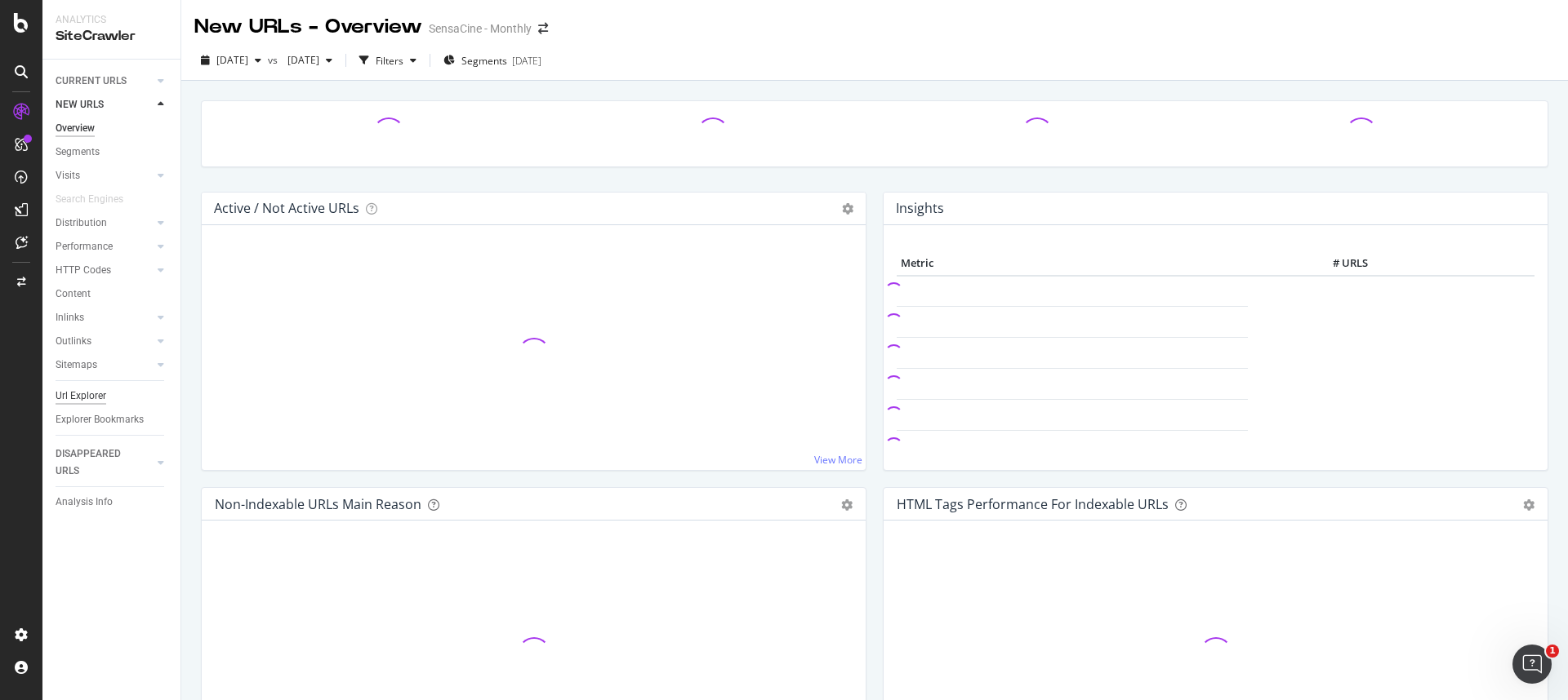
click at [94, 397] on div "Url Explorer" at bounding box center [81, 396] width 50 height 17
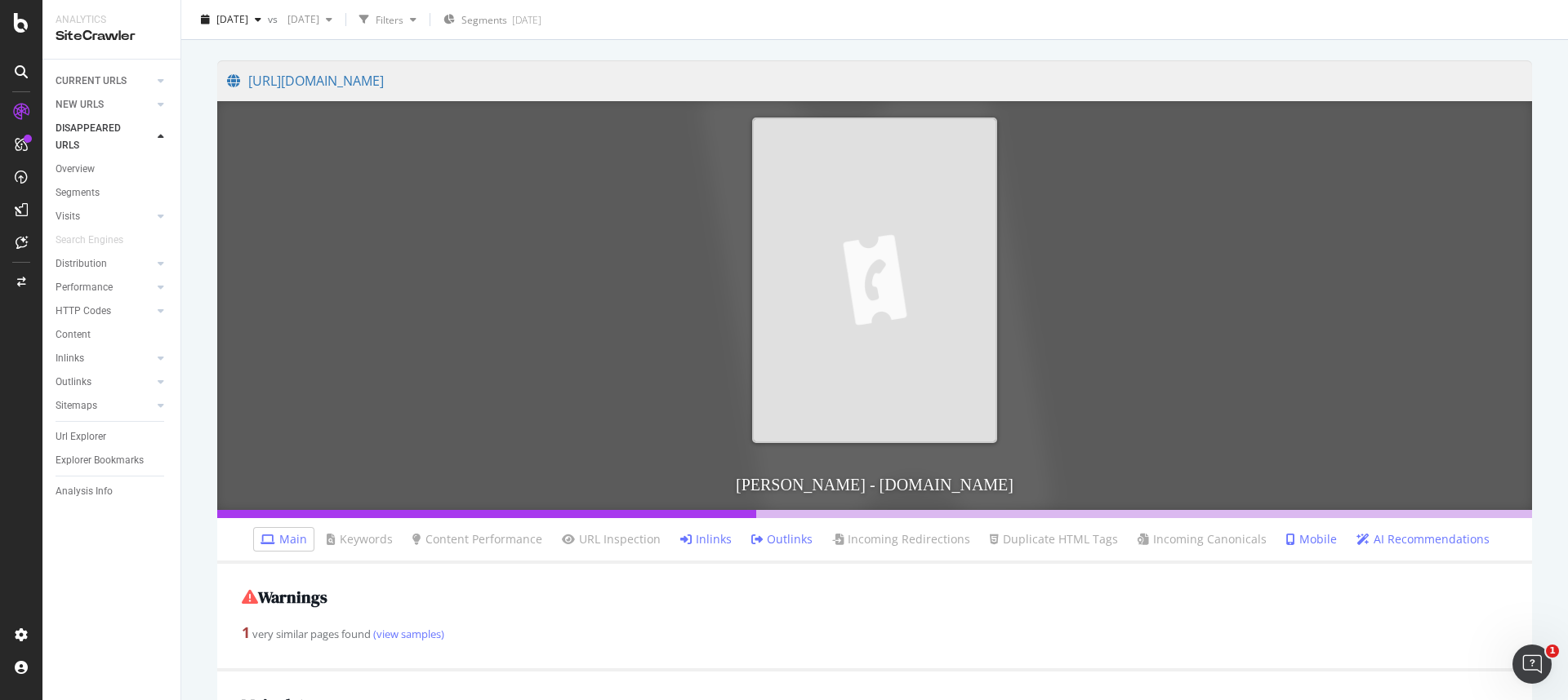
scroll to position [530, 0]
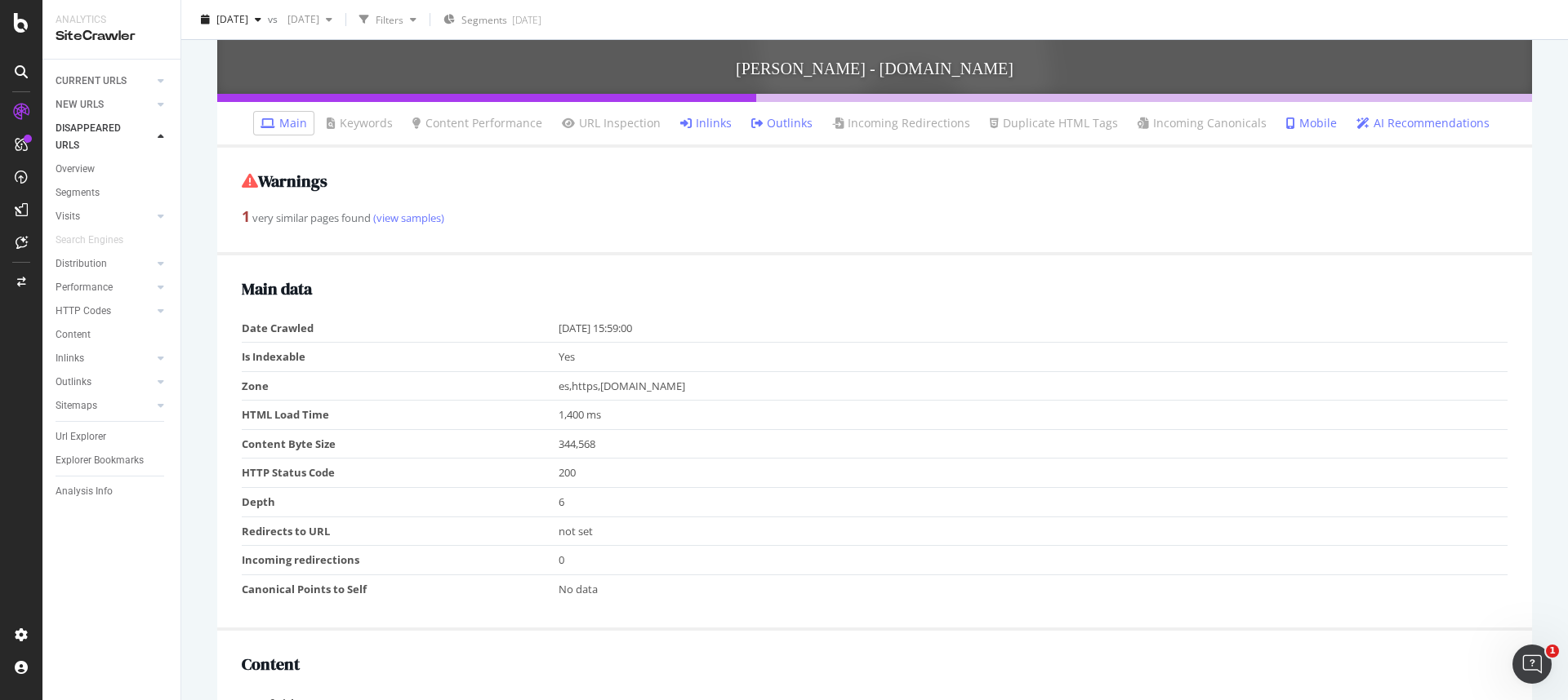
click at [699, 125] on link "Inlinks" at bounding box center [706, 123] width 51 height 16
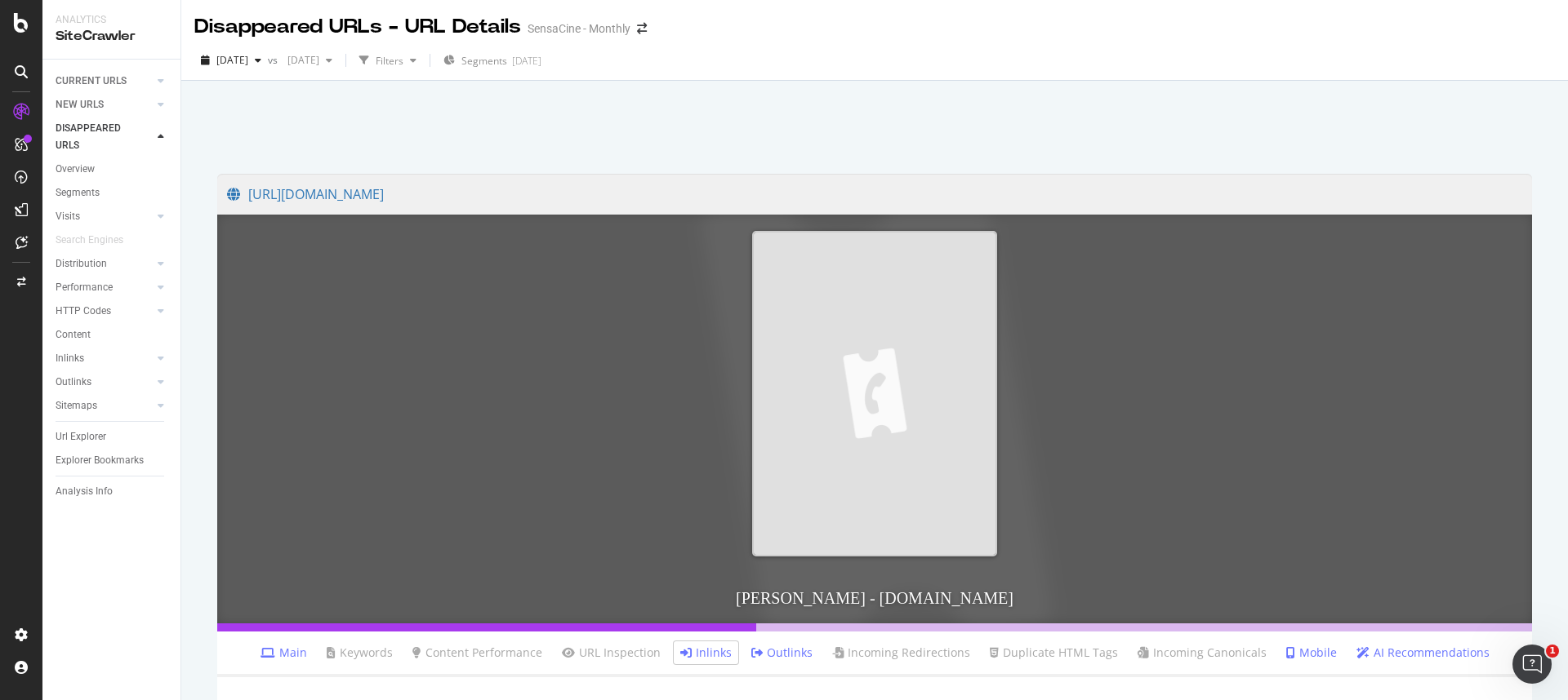
scroll to position [376, 0]
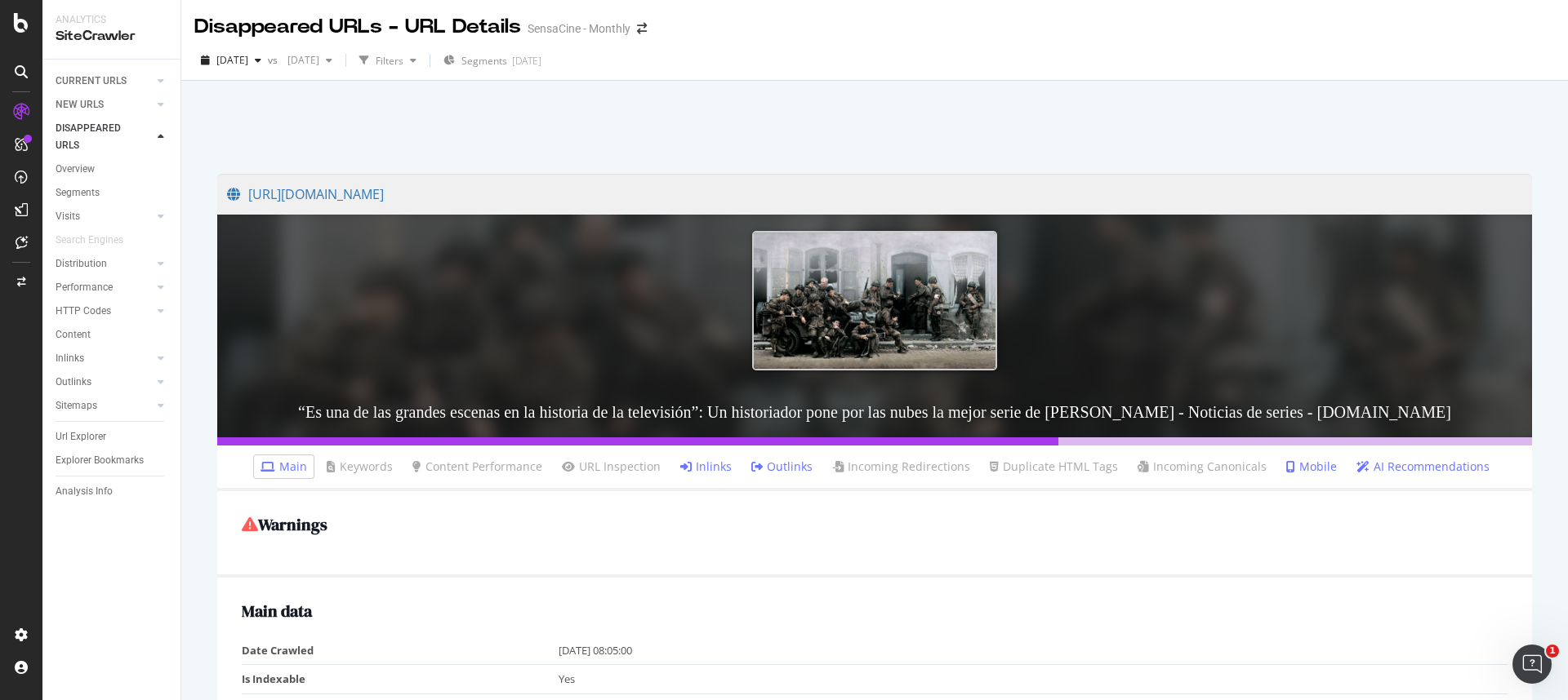
click at [704, 466] on link "Inlinks" at bounding box center [706, 466] width 51 height 16
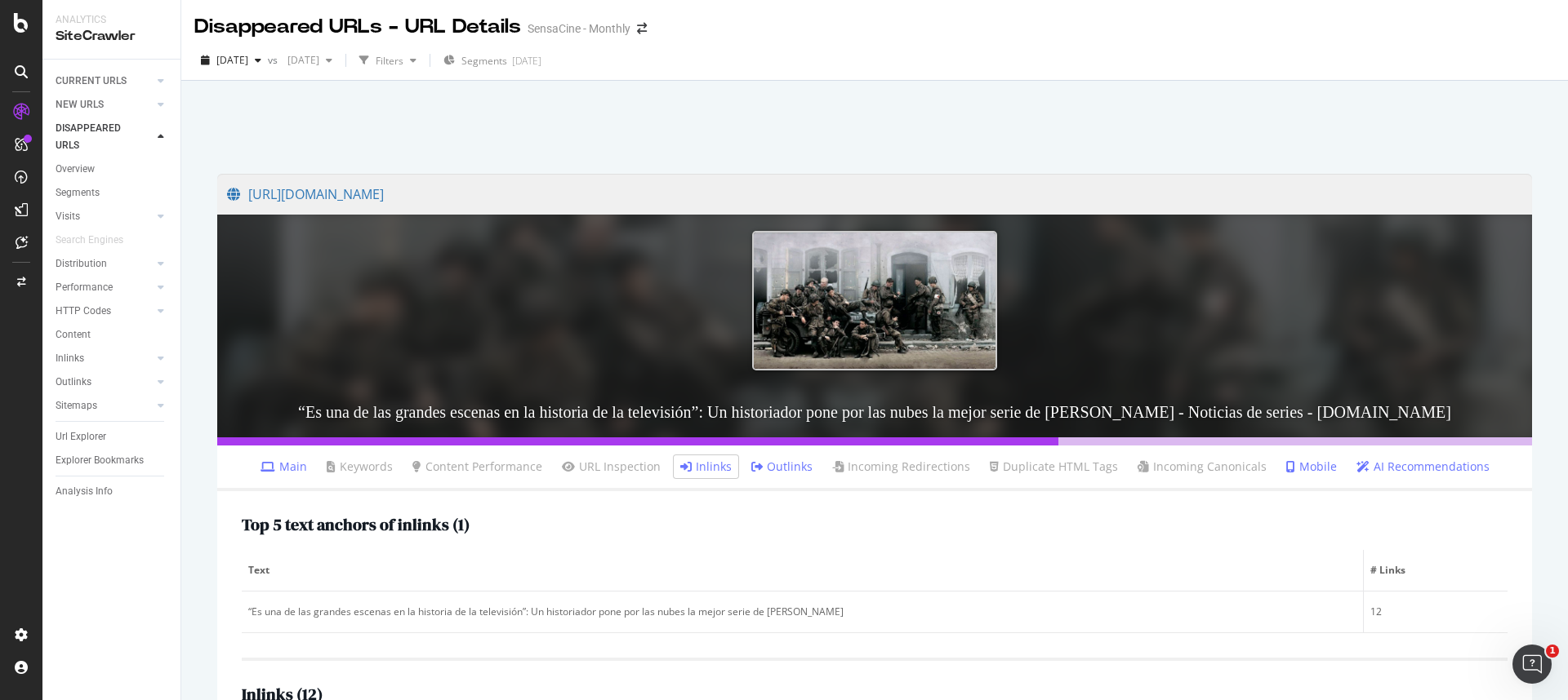
scroll to position [468, 0]
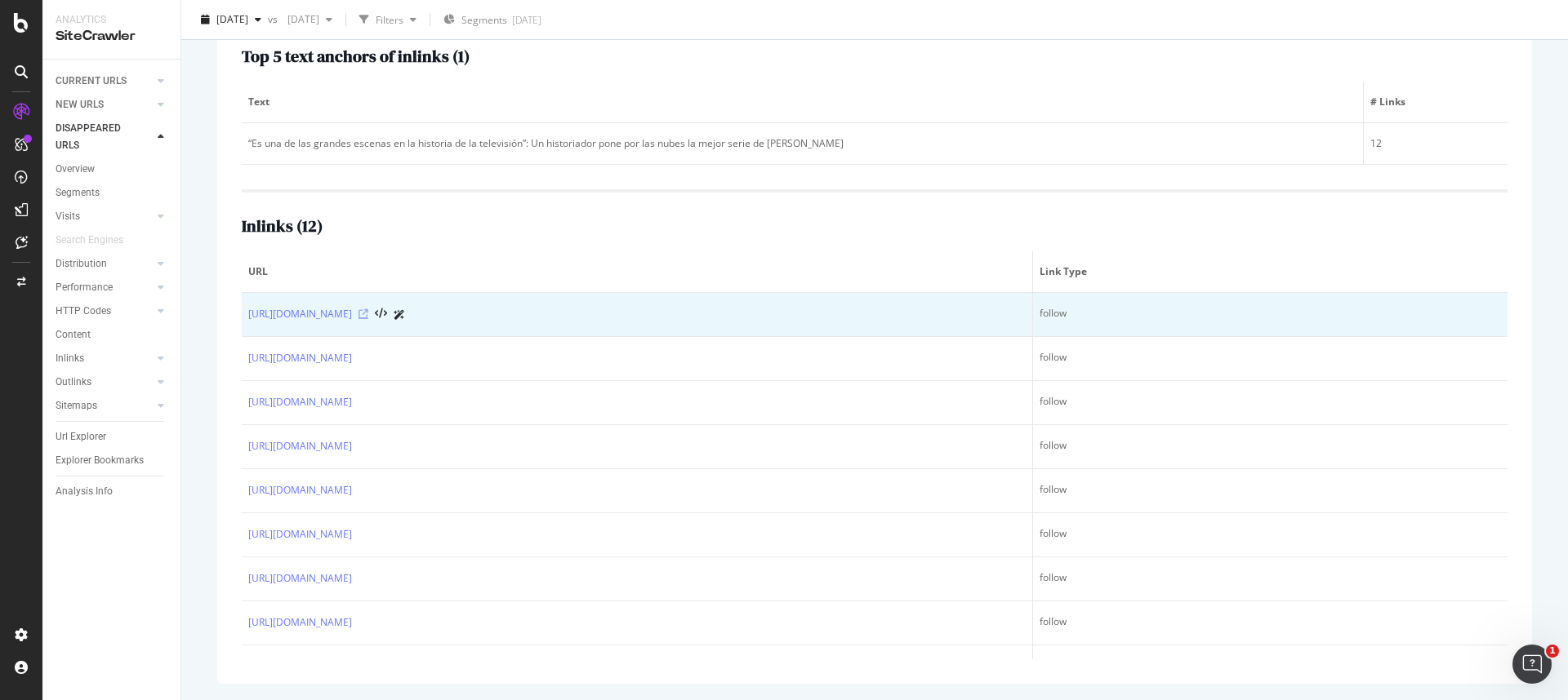
click at [368, 312] on icon at bounding box center [363, 313] width 10 height 10
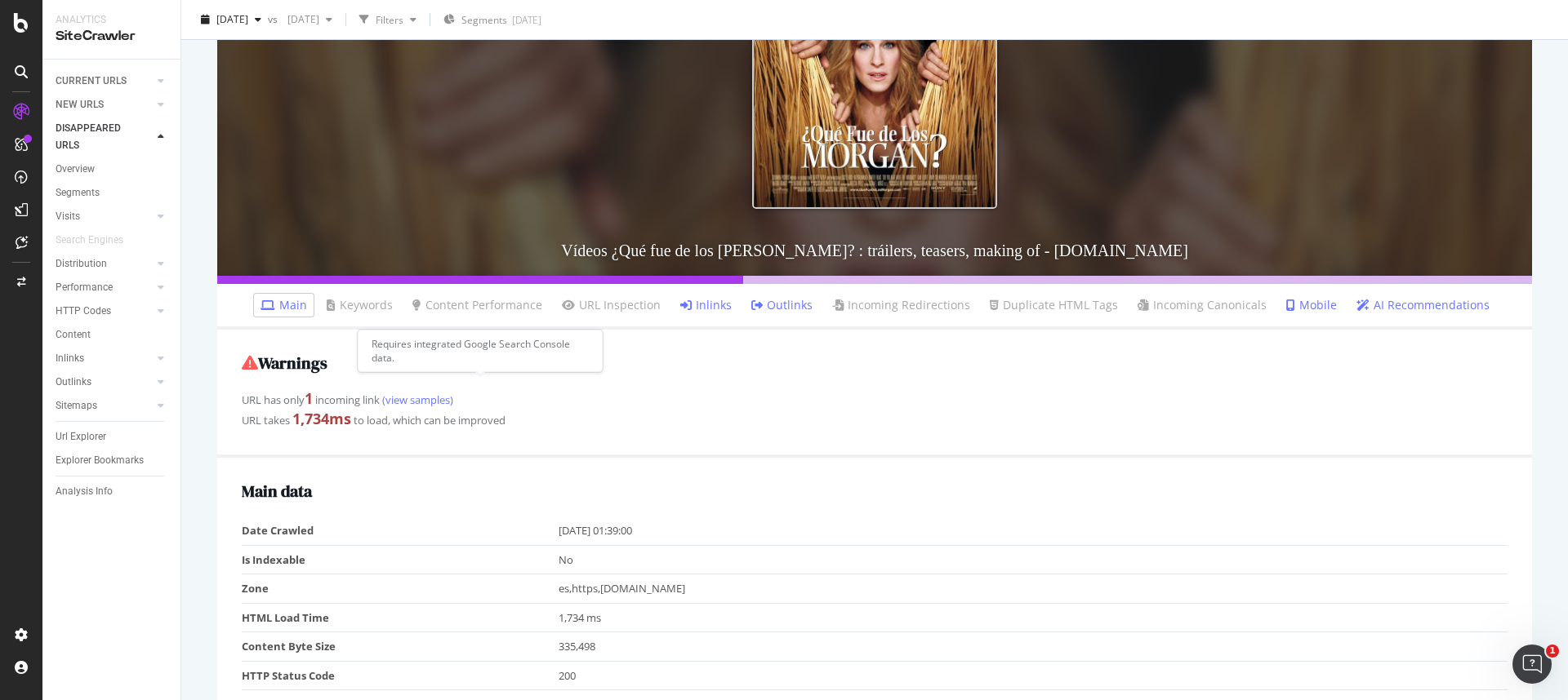
scroll to position [397, 0]
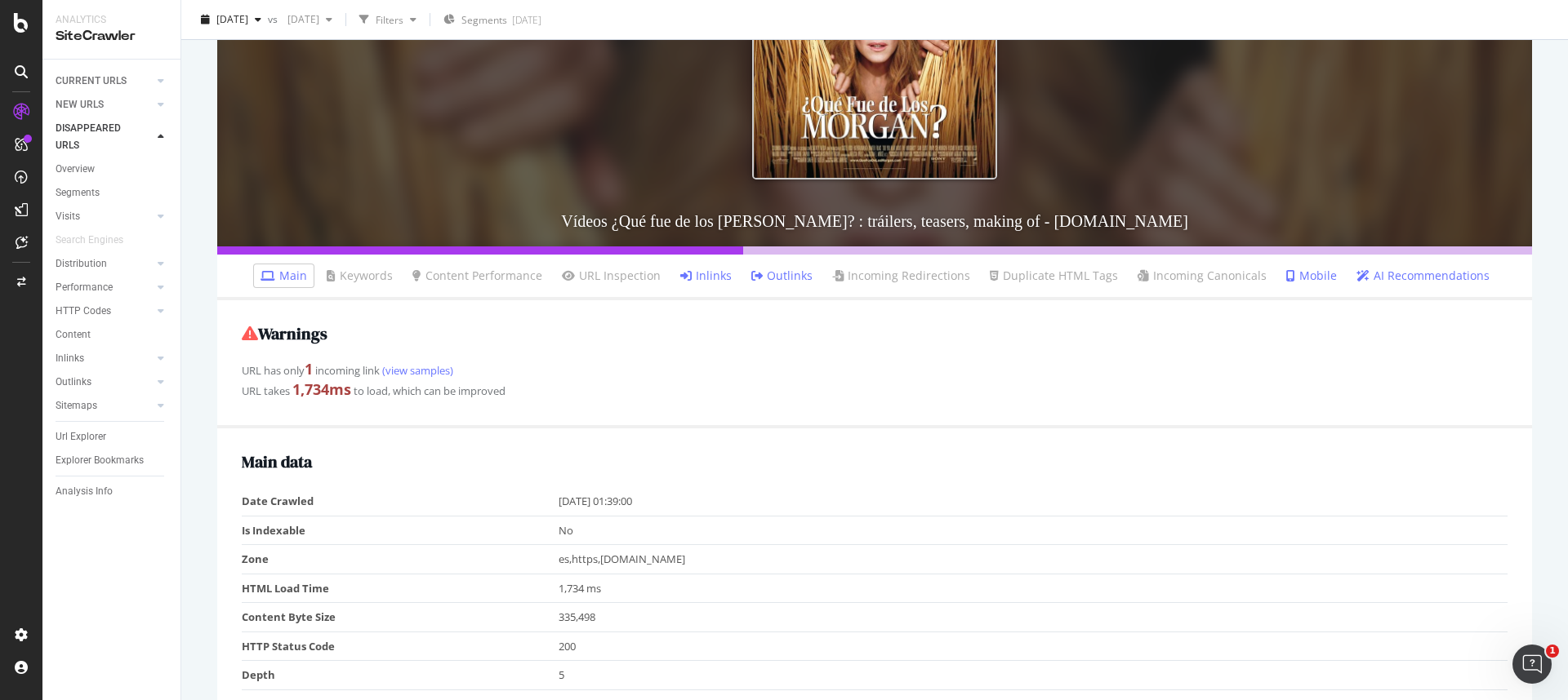
click at [704, 279] on link "Inlinks" at bounding box center [706, 275] width 51 height 16
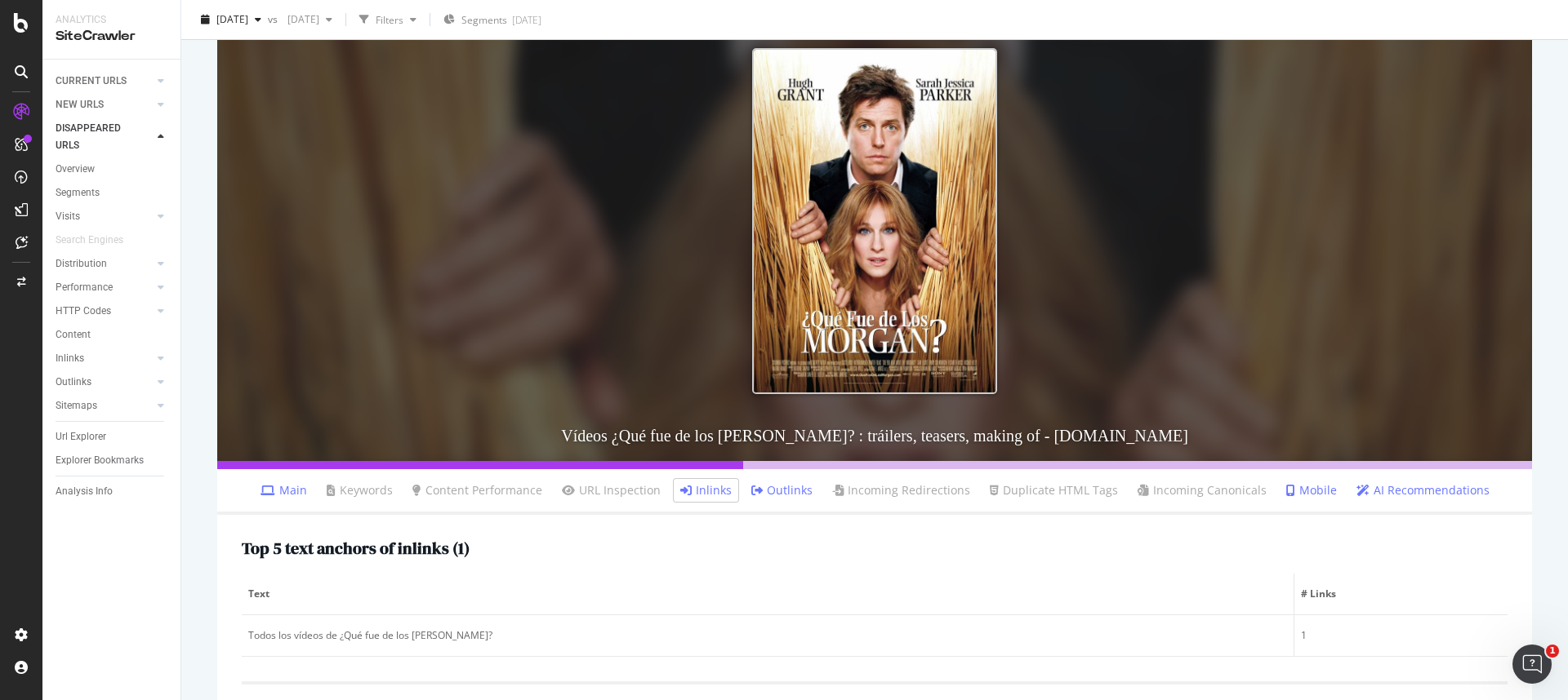
scroll to position [352, 0]
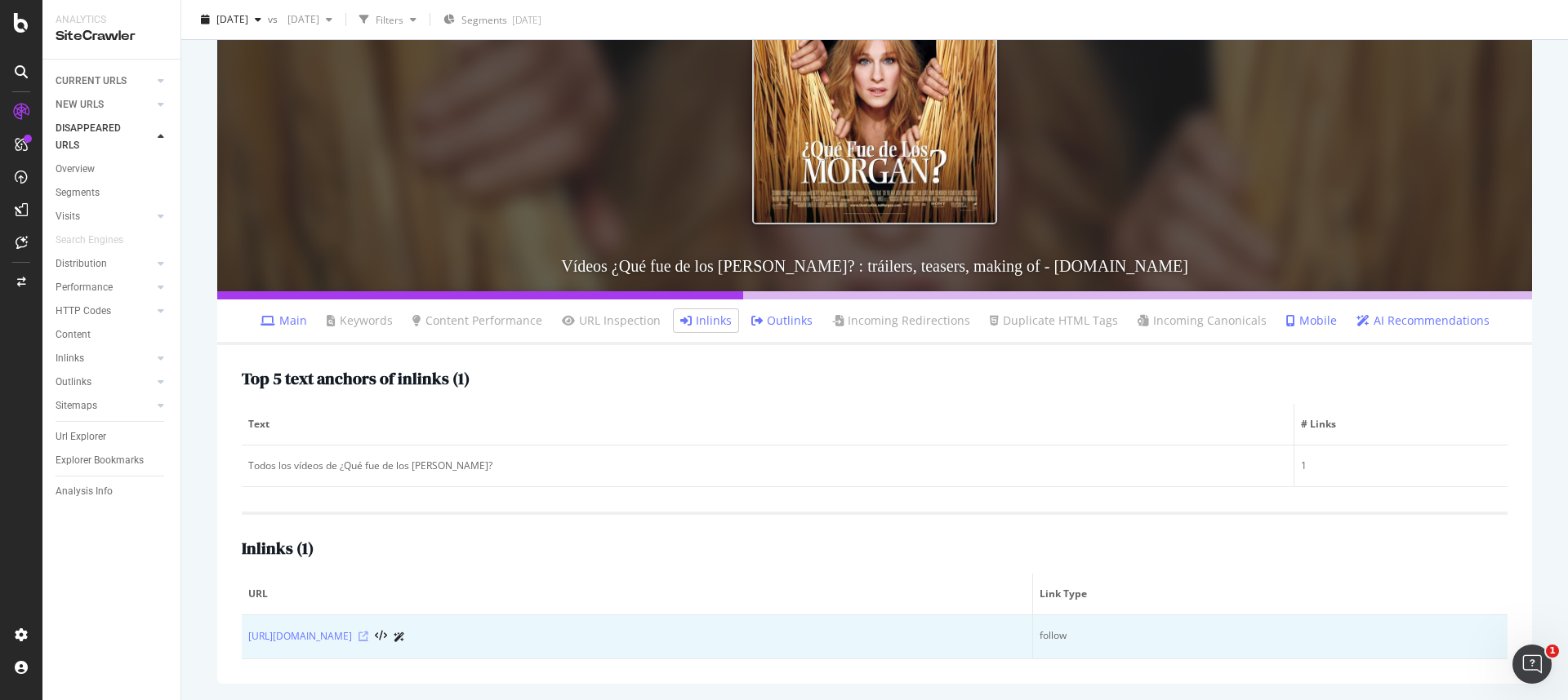
click at [368, 636] on icon at bounding box center [363, 636] width 10 height 10
